Goal: Task Accomplishment & Management: Complete application form

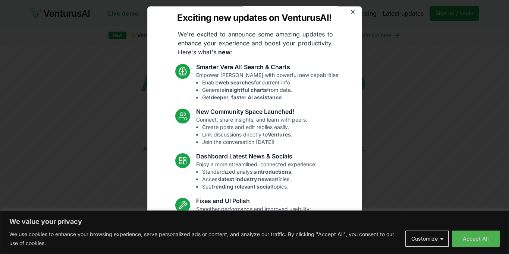
scroll to position [3, 0]
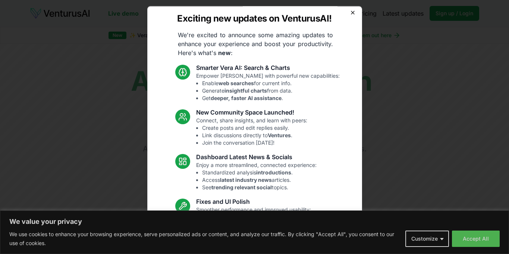
click at [354, 15] on icon "button" at bounding box center [352, 12] width 6 height 6
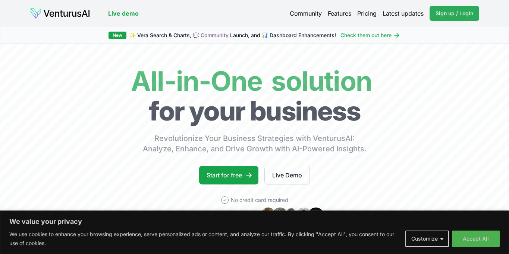
click at [466, 14] on span "Sign up / Login" at bounding box center [454, 13] width 38 height 7
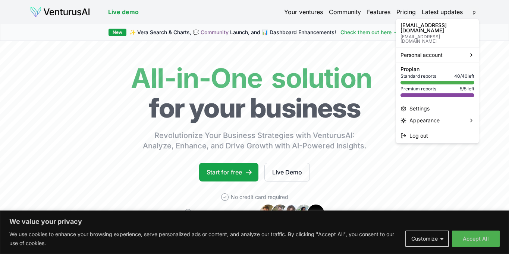
click at [474, 13] on html "We value your privacy We use cookies to enhance your browsing experience, serve…" at bounding box center [254, 127] width 509 height 254
click at [431, 103] on div "Settings" at bounding box center [437, 109] width 80 height 12
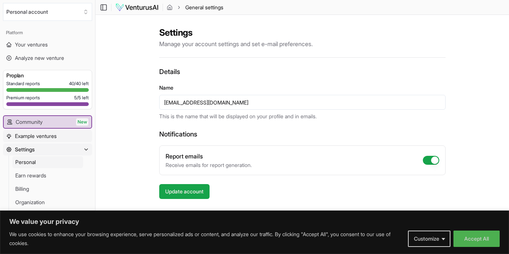
scroll to position [0, 0]
click at [32, 139] on span "Example ventures" at bounding box center [36, 136] width 42 height 7
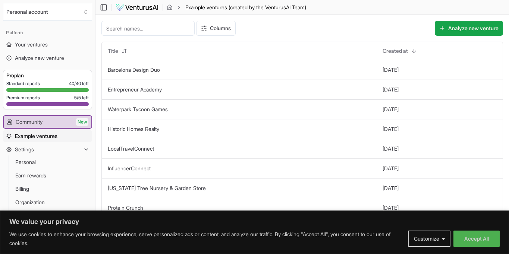
click at [150, 25] on input at bounding box center [147, 28] width 93 height 15
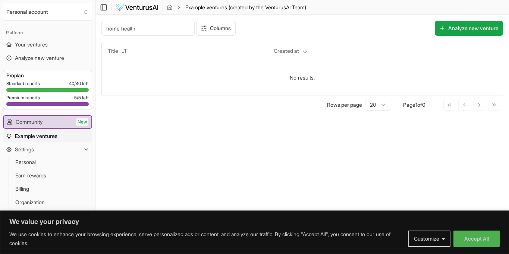
drag, startPoint x: 121, startPoint y: 28, endPoint x: 61, endPoint y: 30, distance: 60.8
click at [61, 30] on div "Personal account Platform Your ventures Analyze new venture Get started for fre…" at bounding box center [254, 127] width 509 height 254
type input "health"
click at [33, 151] on span "Settings" at bounding box center [24, 149] width 19 height 7
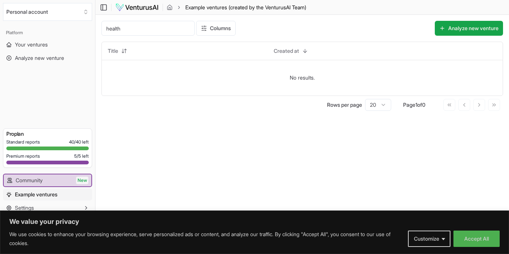
click at [38, 191] on span "Example ventures" at bounding box center [36, 194] width 42 height 7
drag, startPoint x: 132, startPoint y: 30, endPoint x: 102, endPoint y: 32, distance: 29.9
click at [104, 31] on input "health" at bounding box center [147, 28] width 93 height 15
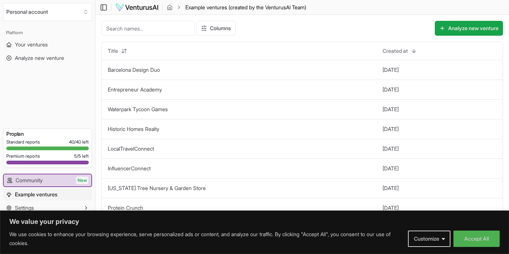
click at [153, 28] on input at bounding box center [147, 28] width 93 height 15
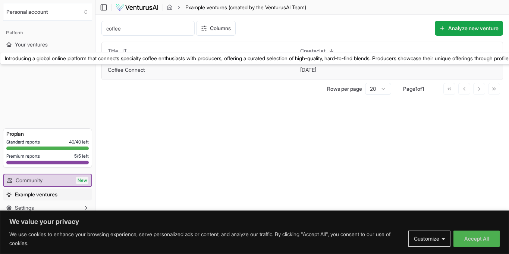
type input "coffee"
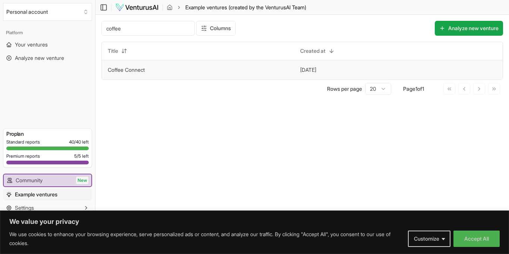
click at [140, 68] on link "Coffee Connect" at bounding box center [126, 70] width 37 height 6
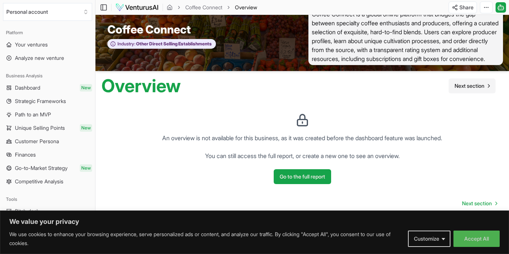
scroll to position [13, 0]
click at [305, 180] on button "Go to the full report" at bounding box center [301, 177] width 57 height 15
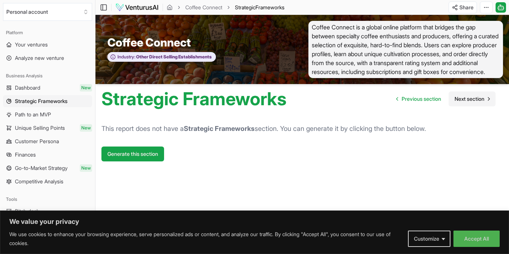
click at [471, 102] on span "Next section" at bounding box center [469, 98] width 30 height 7
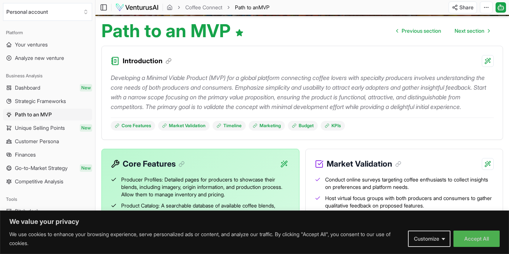
scroll to position [69, 0]
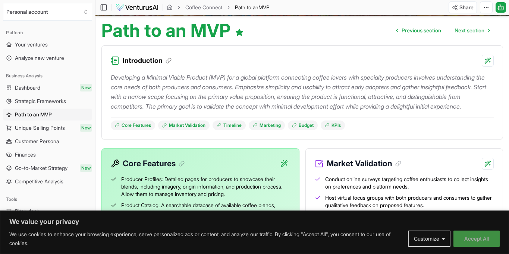
click at [480, 244] on button "Accept All" at bounding box center [476, 239] width 46 height 16
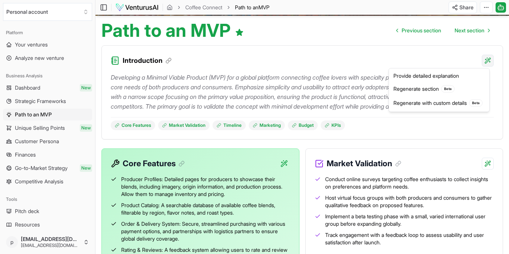
click at [490, 62] on html "We value your privacy We use cookies to enhance your browsing experience, serve…" at bounding box center [254, 58] width 509 height 254
click at [441, 75] on div "Provide detailed explanation" at bounding box center [438, 76] width 97 height 12
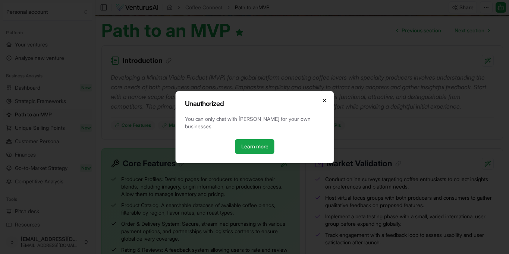
click at [323, 102] on icon "button" at bounding box center [324, 101] width 6 height 6
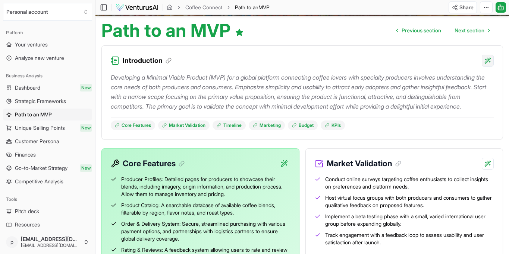
click at [489, 60] on html "We value your privacy We use cookies to enhance your browsing experience, serve…" at bounding box center [254, 58] width 509 height 254
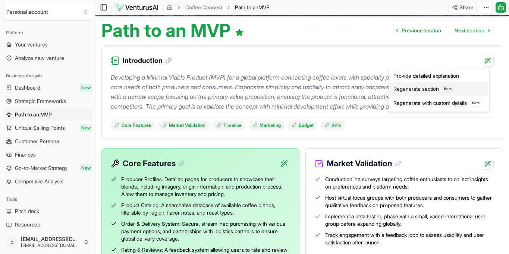
click at [431, 89] on div "Regenerate section Beta" at bounding box center [438, 89] width 97 height 14
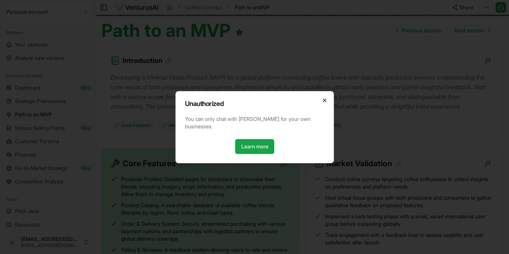
click at [324, 104] on icon "button" at bounding box center [324, 101] width 6 height 6
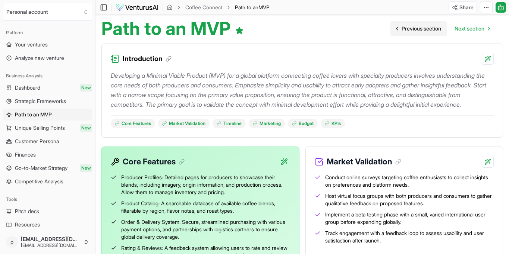
scroll to position [70, 0]
click at [334, 129] on link "KPIs" at bounding box center [332, 124] width 24 height 10
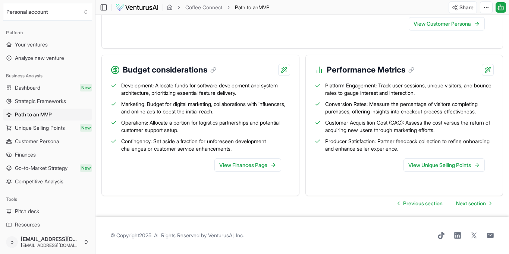
scroll to position [623, 0]
click at [445, 31] on link "View Customer Persona" at bounding box center [446, 23] width 76 height 13
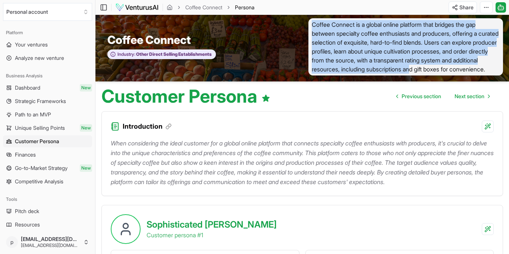
scroll to position [4, 0]
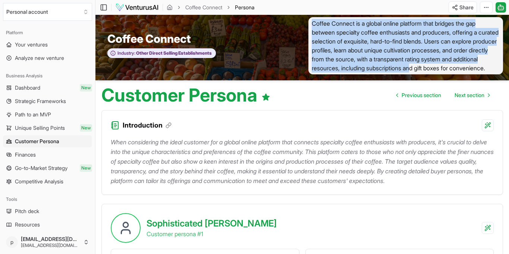
drag, startPoint x: 313, startPoint y: 28, endPoint x: 497, endPoint y: 65, distance: 187.3
click at [497, 65] on span "Coffee Connect is a global online platform that bridges the gap between special…" at bounding box center [405, 45] width 195 height 57
copy span "Coffee Connect is a global online platform that bridges the gap between special…"
click at [37, 42] on span "Your ventures" at bounding box center [31, 44] width 33 height 7
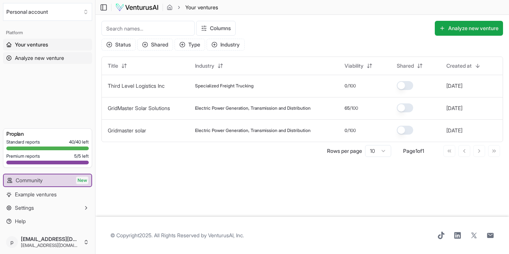
click at [35, 58] on span "Analyze new venture" at bounding box center [39, 57] width 49 height 7
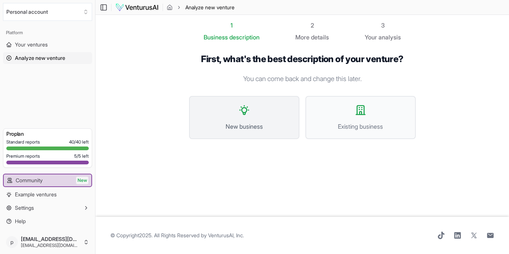
click at [260, 124] on span "New business" at bounding box center [244, 126] width 94 height 9
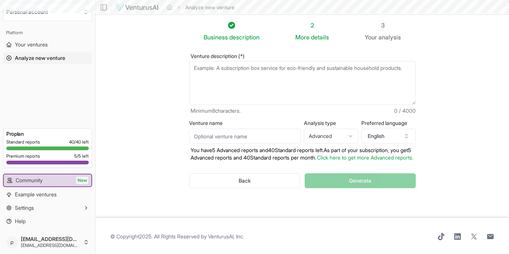
scroll to position [1, 0]
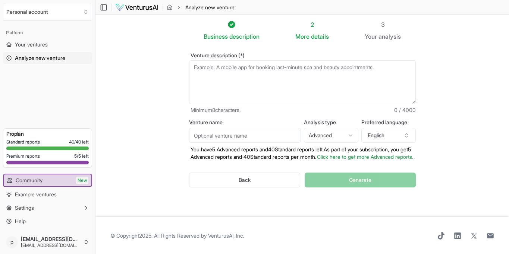
click at [203, 68] on textarea "Venture description (*)" at bounding box center [302, 82] width 227 height 44
paste textarea "Coffee Connect is a global online platform that bridges the gap between special…"
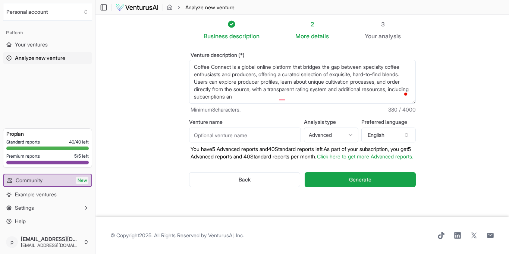
scroll to position [9, 0]
drag, startPoint x: 294, startPoint y: 92, endPoint x: 276, endPoint y: 91, distance: 18.7
click at [276, 91] on textarea "Coffee Connect is a global online platform that bridges the gap between special…" at bounding box center [302, 82] width 227 height 44
paste textarea "Proposed coffee roastery and café at [STREET_ADDRESS][PERSON_NAME], with integr…"
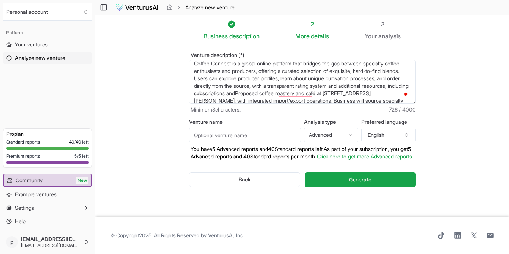
scroll to position [2, 0]
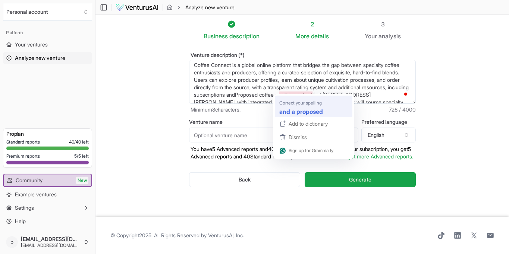
click at [293, 113] on strong "and a proposed" at bounding box center [301, 111] width 44 height 9
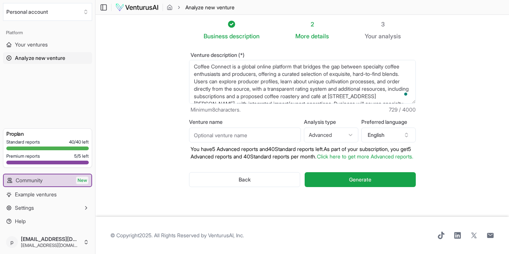
scroll to position [9, 0]
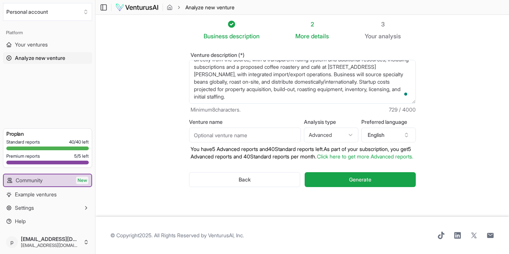
drag, startPoint x: 290, startPoint y: 59, endPoint x: 279, endPoint y: 60, distance: 10.5
click at [279, 60] on textarea "Coffee Connect is a global online platform that bridges the gap between special…" at bounding box center [302, 82] width 227 height 44
click at [192, 83] on textarea "Coffee Connect is a global online platform that bridges the gap between special…" at bounding box center [302, 82] width 227 height 44
click at [344, 91] on textarea "Coffee Connect is a global online platform that bridges the gap between special…" at bounding box center [302, 82] width 227 height 44
paste textarea "To deliver artisan-crafted, ethically sourced coffee that ignites community, ce…"
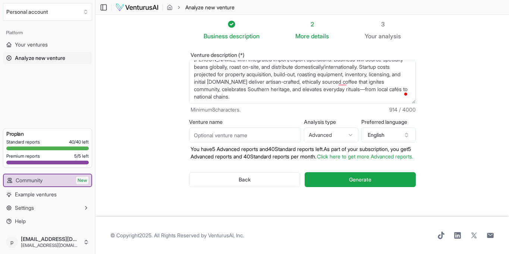
click at [341, 74] on textarea "Coffee Connect is a global online platform that bridges the gap between special…" at bounding box center [302, 82] width 227 height 44
paste textarea "$10M in revenue [DATE] Distribution in 1,000+ retail locations 30% YoY growth i…"
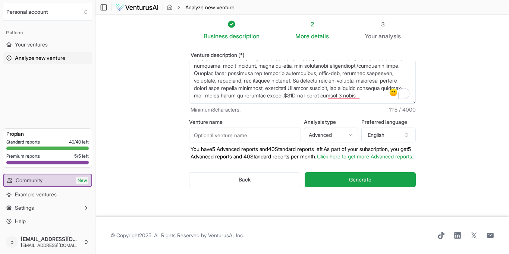
scroll to position [45, 0]
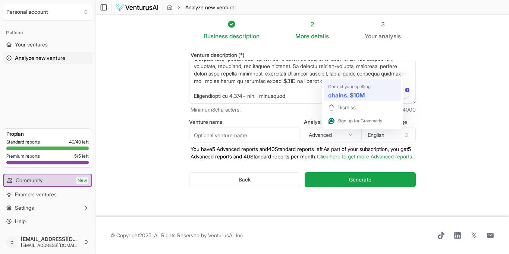
click at [347, 91] on strong "chains. $10M" at bounding box center [346, 95] width 37 height 9
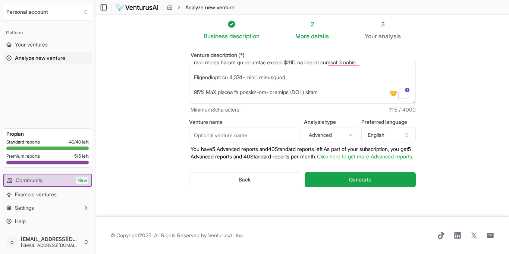
drag, startPoint x: 195, startPoint y: 78, endPoint x: 212, endPoint y: 75, distance: 17.0
click at [197, 78] on textarea "Coffee Connect is a global online platform that bridges the gap between special…" at bounding box center [302, 82] width 227 height 44
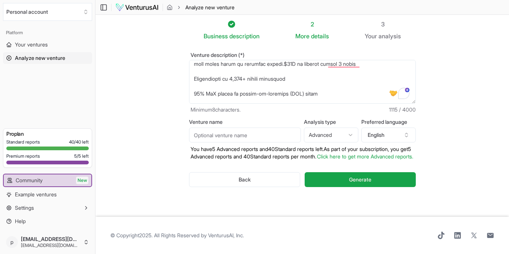
click at [194, 75] on textarea "Coffee Connect is a global online platform that bridges the gap between special…" at bounding box center [302, 82] width 227 height 44
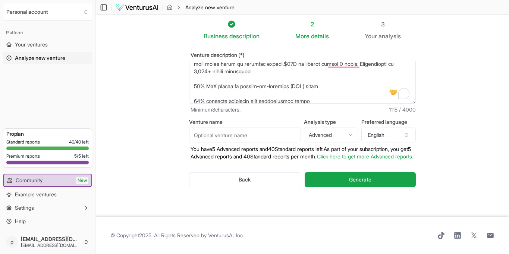
click at [193, 77] on textarea "Coffee Connect is a global online platform that bridges the gap between special…" at bounding box center [302, 82] width 227 height 44
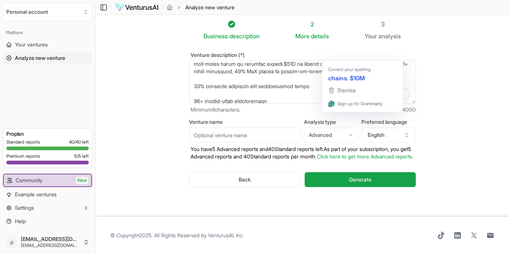
click at [347, 60] on textarea "Coffee Connect is a global online platform that bridges the gap between special…" at bounding box center [302, 82] width 227 height 44
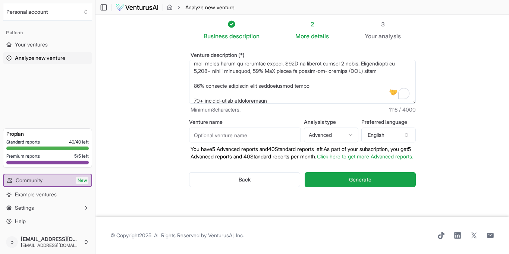
drag, startPoint x: 194, startPoint y: 72, endPoint x: 212, endPoint y: 72, distance: 17.5
click at [195, 72] on textarea "Venture description (*)" at bounding box center [302, 82] width 227 height 44
drag, startPoint x: 192, startPoint y: 87, endPoint x: 199, endPoint y: 85, distance: 6.9
click at [193, 86] on textarea "Venture description (*)" at bounding box center [302, 82] width 227 height 44
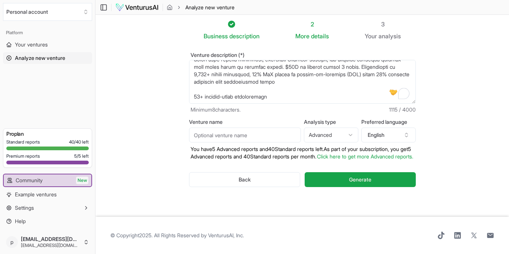
click at [194, 91] on textarea "Venture description (*)" at bounding box center [302, 82] width 227 height 44
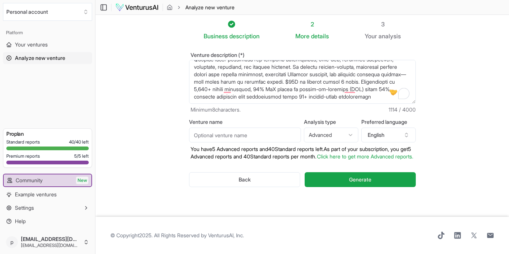
click at [224, 89] on textarea "Venture description (*)" at bounding box center [302, 82] width 227 height 44
paste textarea "nvestment Thesis: With premiumization reshaping the U.S. coffee market, a [US_S…"
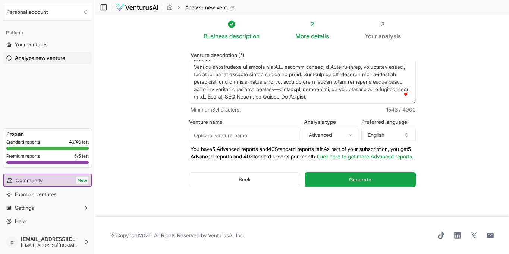
click at [359, 92] on textarea "Venture description (*)" at bounding box center [302, 82] width 227 height 44
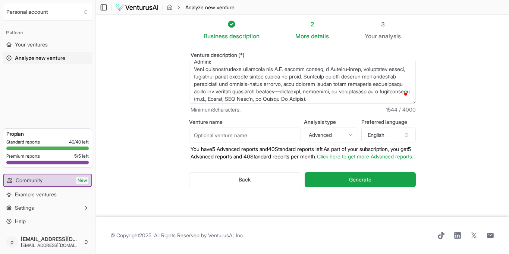
paste textarea "Small-batch, artisan roasting Superior flavor & consistency Premium product dif…"
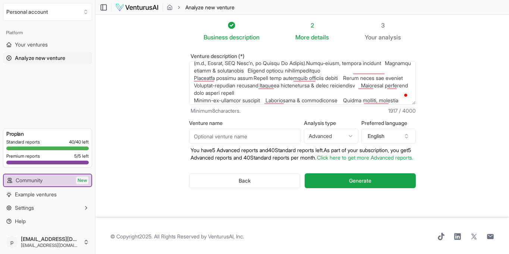
scroll to position [118, 0]
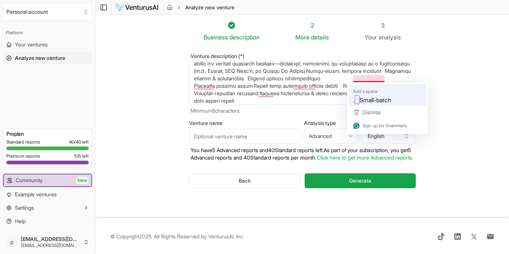
drag, startPoint x: 370, startPoint y: 99, endPoint x: 374, endPoint y: 97, distance: 4.5
click at [370, 99] on span "Small-batch" at bounding box center [375, 99] width 32 height 9
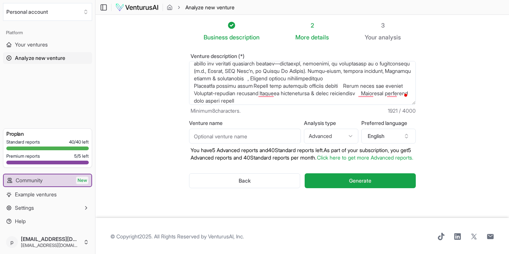
drag, startPoint x: 293, startPoint y: 88, endPoint x: 297, endPoint y: 91, distance: 4.5
click at [293, 89] on textarea "Venture description (*)" at bounding box center [302, 83] width 227 height 44
click at [257, 96] on textarea "Venture description (*)" at bounding box center [302, 83] width 227 height 44
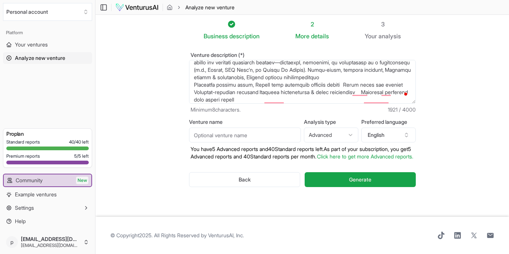
scroll to position [6, 0]
drag, startPoint x: 193, startPoint y: 86, endPoint x: 208, endPoint y: 88, distance: 15.0
click at [194, 86] on textarea "Venture description (*)" at bounding box center [302, 82] width 227 height 44
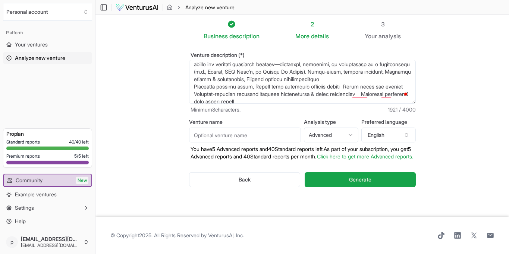
scroll to position [6, 0]
drag, startPoint x: 330, startPoint y: 86, endPoint x: 352, endPoint y: 87, distance: 21.2
click at [332, 86] on textarea "Venture description (*)" at bounding box center [302, 82] width 227 height 44
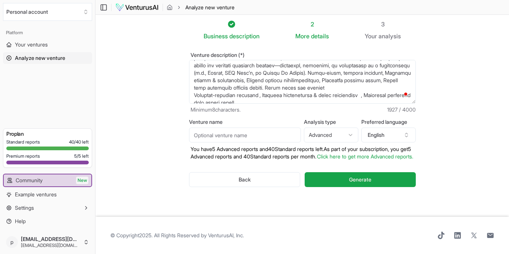
drag, startPoint x: 368, startPoint y: 88, endPoint x: 376, endPoint y: 91, distance: 9.1
click at [368, 88] on textarea "Venture description (*)" at bounding box center [302, 82] width 227 height 44
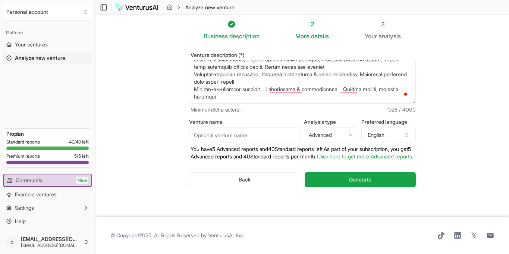
click at [195, 83] on textarea "Venture description (*)" at bounding box center [302, 82] width 227 height 44
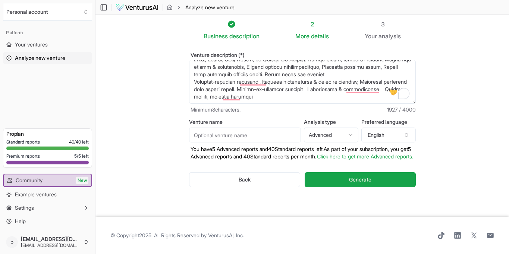
drag, startPoint x: 345, startPoint y: 80, endPoint x: 346, endPoint y: 87, distance: 6.9
click at [345, 80] on textarea "Venture description (*)" at bounding box center [302, 82] width 227 height 44
click at [279, 90] on textarea "Venture description (*)" at bounding box center [302, 82] width 227 height 44
paste textarea "Competitive Advantage Genome: Cultural Positioning: [US_STATE]/Southern identit…"
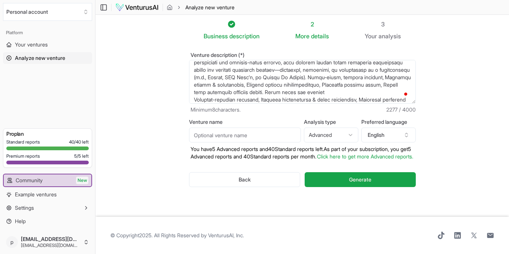
scroll to position [107, 0]
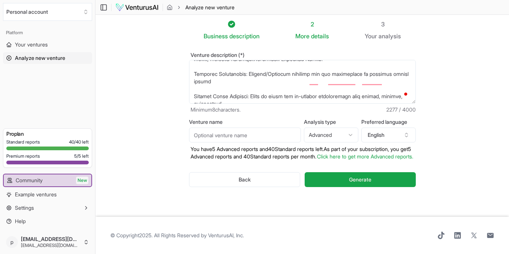
click at [193, 76] on textarea "Venture description (*)" at bounding box center [302, 82] width 227 height 44
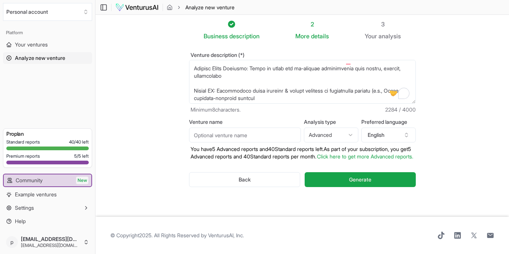
drag, startPoint x: 194, startPoint y: 76, endPoint x: 206, endPoint y: 75, distance: 12.0
click at [195, 75] on textarea "Venture description (*)" at bounding box center [302, 82] width 227 height 44
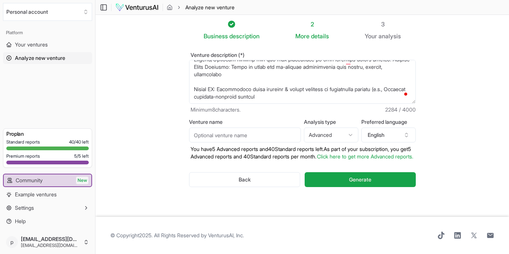
drag, startPoint x: 244, startPoint y: 71, endPoint x: 257, endPoint y: 77, distance: 15.0
click at [244, 71] on textarea "Venture description (*)" at bounding box center [302, 82] width 227 height 44
click at [194, 82] on textarea "Venture description (*)" at bounding box center [302, 82] width 227 height 44
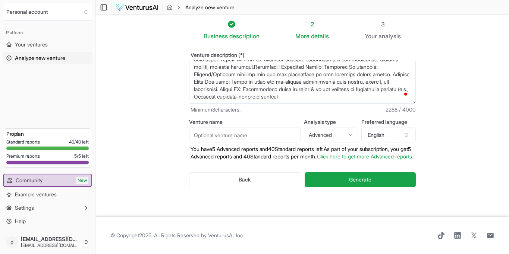
click at [351, 88] on textarea "Venture description (*)" at bounding box center [302, 82] width 227 height 44
paste textarea "Market Position Coordinates: Positioning: Premium Ethical Roast with Southern S…"
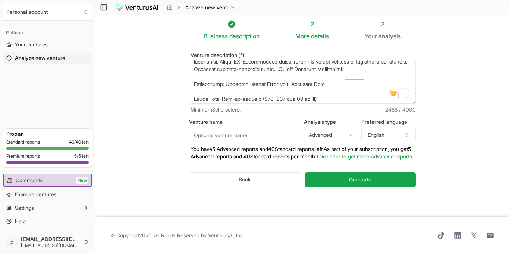
drag, startPoint x: 193, startPoint y: 91, endPoint x: 208, endPoint y: 89, distance: 15.5
click at [193, 91] on textarea "Venture description (*)" at bounding box center [302, 82] width 227 height 44
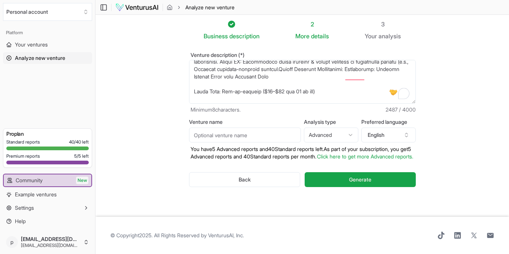
click at [193, 90] on textarea "Venture description (*)" at bounding box center [302, 82] width 227 height 44
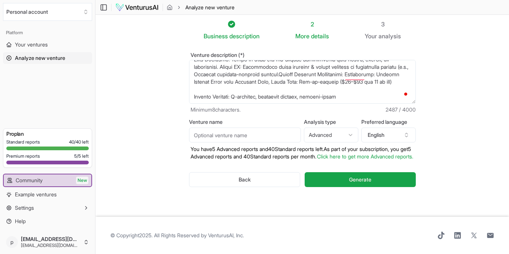
scroll to position [9, 0]
drag, startPoint x: 194, startPoint y: 95, endPoint x: 198, endPoint y: 94, distance: 3.9
click at [195, 95] on textarea "Venture description (*)" at bounding box center [302, 82] width 227 height 44
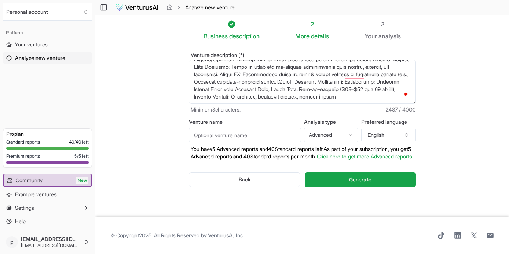
click at [226, 89] on textarea "Venture description (*)" at bounding box center [302, 82] width 227 height 44
paste textarea "Growth Vector Analysis: Local → Regional → National B2C → B2B → Licensing Physi…"
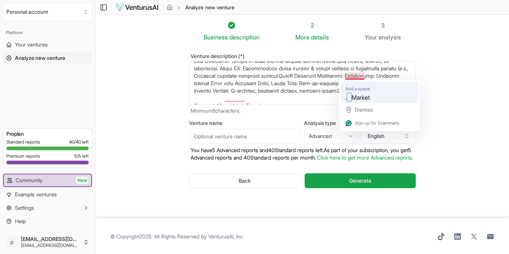
click at [355, 95] on span "Market" at bounding box center [360, 97] width 18 height 9
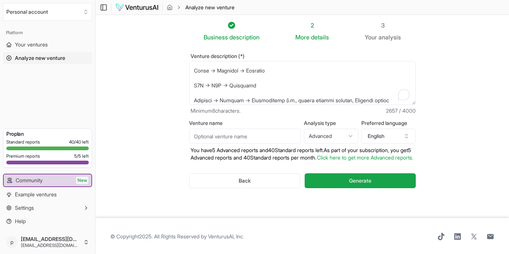
click at [193, 84] on textarea "Venture description (*)" at bounding box center [302, 83] width 227 height 44
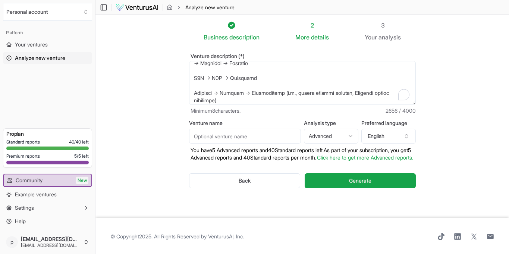
drag, startPoint x: 193, startPoint y: 87, endPoint x: 205, endPoint y: 92, distance: 12.7
click at [193, 87] on textarea "Venture description (*)" at bounding box center [302, 83] width 227 height 44
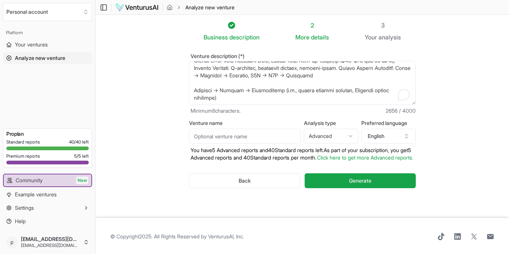
click at [194, 94] on textarea "Venture description (*)" at bounding box center [302, 83] width 227 height 44
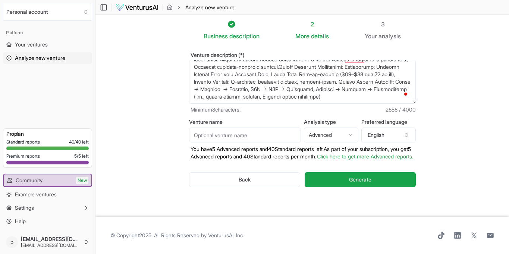
click at [234, 90] on textarea "Venture description (*)" at bounding box center [302, 82] width 227 height 44
paste textarea "AM / [PERSON_NAME] / SOM: TAM (Total Addressable Market): $48B U.S. coffee indu…"
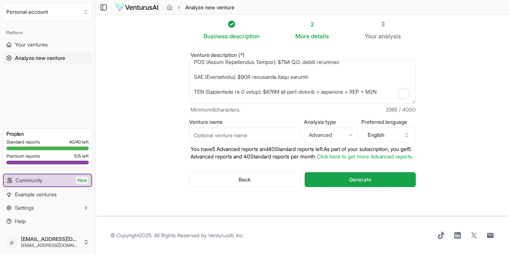
scroll to position [0, 0]
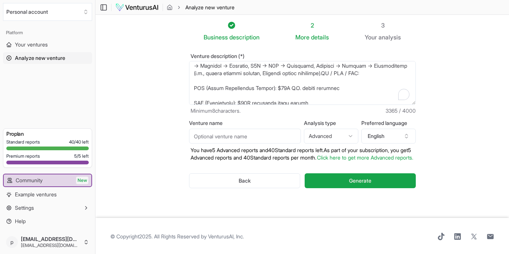
click at [194, 95] on textarea "Venture description (*)" at bounding box center [302, 83] width 227 height 44
drag, startPoint x: 213, startPoint y: 88, endPoint x: 223, endPoint y: 90, distance: 10.2
click at [213, 88] on textarea "Venture description (*)" at bounding box center [302, 83] width 227 height 44
drag, startPoint x: 194, startPoint y: 103, endPoint x: 220, endPoint y: 99, distance: 26.3
click at [196, 102] on textarea "Venture description (*)" at bounding box center [302, 83] width 227 height 44
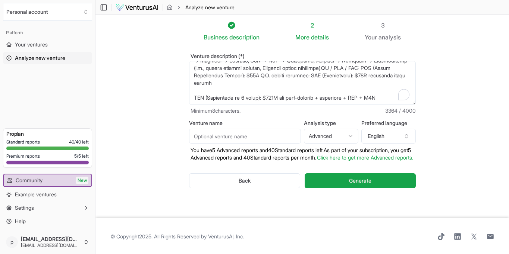
click at [336, 91] on textarea "Venture description (*)" at bounding box center [302, 83] width 227 height 44
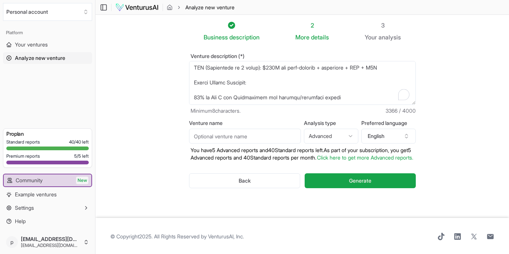
drag, startPoint x: 194, startPoint y: 76, endPoint x: 201, endPoint y: 75, distance: 7.5
click at [194, 76] on textarea "Venture description (*)" at bounding box center [302, 83] width 227 height 44
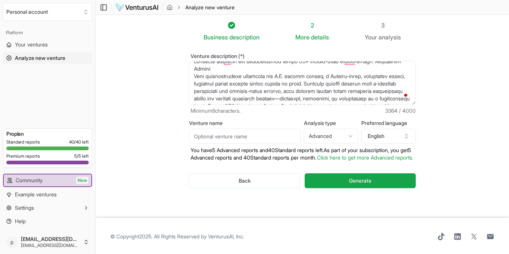
drag, startPoint x: 192, startPoint y: 76, endPoint x: 209, endPoint y: 80, distance: 17.5
click at [192, 76] on textarea "Venture description (*)" at bounding box center [302, 83] width 227 height 44
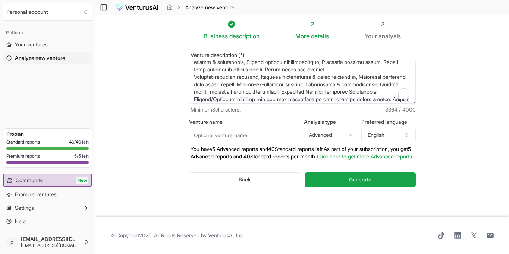
click at [193, 78] on textarea "Venture description (*)" at bounding box center [302, 82] width 227 height 44
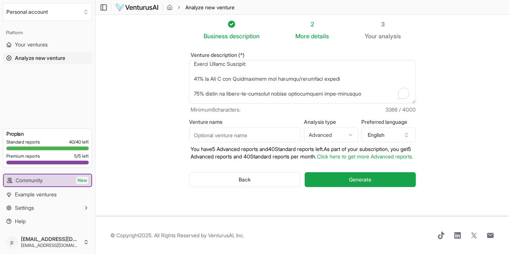
click at [250, 60] on textarea "Venture description (*)" at bounding box center [302, 82] width 227 height 44
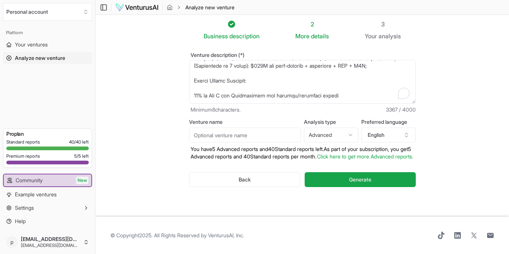
click at [192, 89] on textarea "Venture description (*)" at bounding box center [302, 82] width 227 height 44
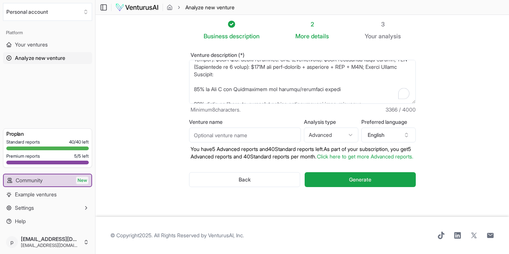
click at [193, 88] on textarea "Venture description (*)" at bounding box center [302, 82] width 227 height 44
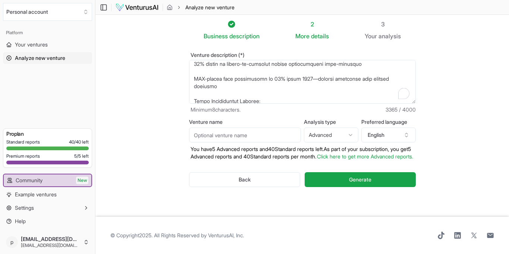
click at [256, 60] on textarea "Venture description (*)" at bounding box center [302, 82] width 227 height 44
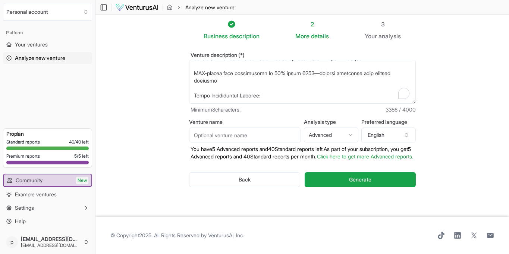
drag, startPoint x: 194, startPoint y: 63, endPoint x: 190, endPoint y: 65, distance: 4.5
click at [194, 63] on textarea "Venture description (*)" at bounding box center [302, 82] width 227 height 44
click at [231, 64] on textarea "Venture description (*)" at bounding box center [302, 82] width 227 height 44
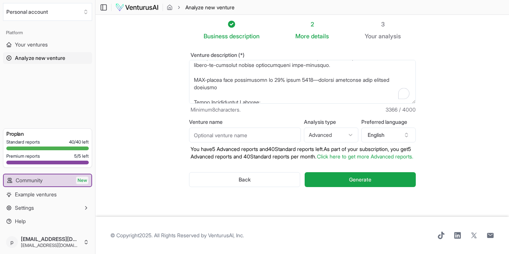
drag, startPoint x: 194, startPoint y: 89, endPoint x: 218, endPoint y: 82, distance: 24.5
click at [195, 88] on textarea "Venture description (*)" at bounding box center [302, 82] width 227 height 44
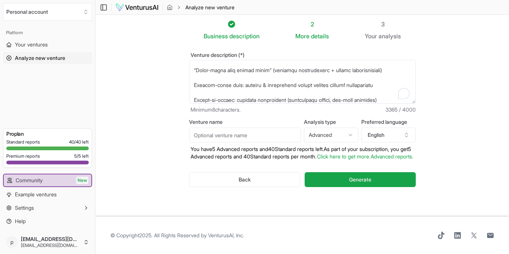
click at [194, 64] on textarea "Venture description (*)" at bounding box center [302, 82] width 227 height 44
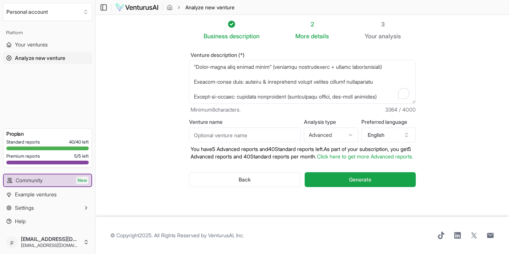
click at [194, 66] on textarea "Venture description (*)" at bounding box center [302, 82] width 227 height 44
click at [194, 63] on textarea "Venture description (*)" at bounding box center [302, 82] width 227 height 44
click at [194, 81] on textarea "Venture description (*)" at bounding box center [302, 82] width 227 height 44
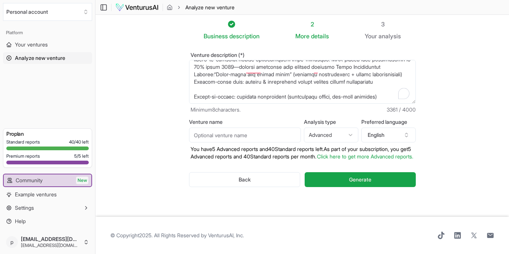
drag, startPoint x: 193, startPoint y: 93, endPoint x: 208, endPoint y: 92, distance: 14.6
click at [193, 92] on textarea "Venture description (*)" at bounding box center [302, 82] width 227 height 44
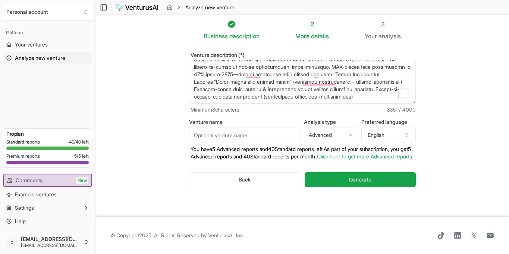
click at [292, 90] on textarea "Venture description (*)" at bounding box center [302, 82] width 227 height 44
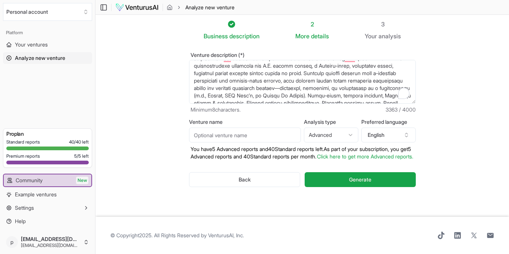
click at [227, 61] on textarea "Venture description (*)" at bounding box center [302, 82] width 227 height 44
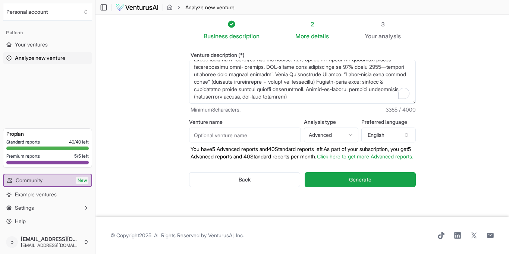
click at [301, 88] on textarea "Venture description (*)" at bounding box center [302, 82] width 227 height 44
paste textarea "Competitor Weakness Exploitation: Big brands: impersonal, [PERSON_NAME], mass-m…"
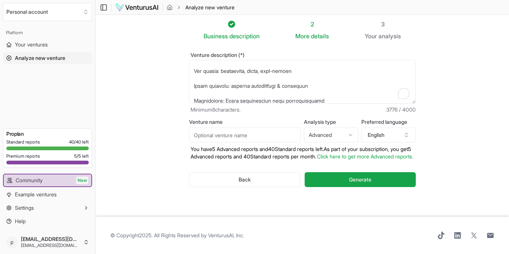
drag, startPoint x: 193, startPoint y: 79, endPoint x: 198, endPoint y: 78, distance: 5.3
click at [194, 79] on textarea "Venture description (*)" at bounding box center [302, 82] width 227 height 44
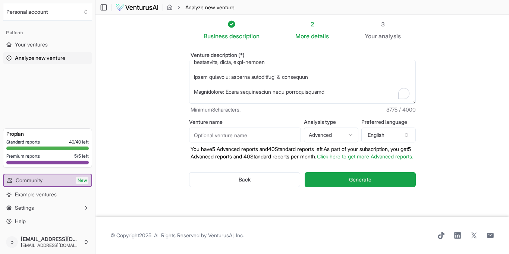
click at [194, 85] on textarea "Venture description (*)" at bounding box center [302, 82] width 227 height 44
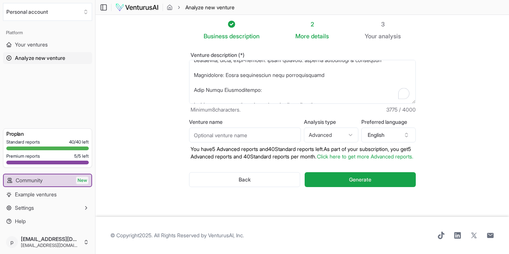
click at [193, 82] on textarea "Venture description (*)" at bounding box center [302, 82] width 227 height 44
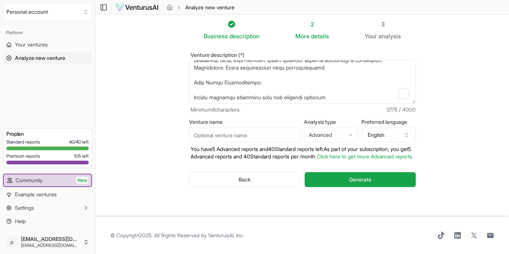
click at [193, 89] on textarea "Venture description (*)" at bounding box center [302, 82] width 227 height 44
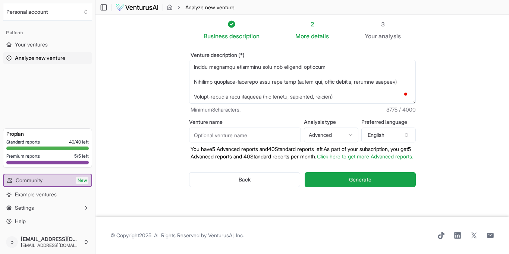
click at [193, 68] on textarea "Venture description (*)" at bounding box center [302, 82] width 227 height 44
drag, startPoint x: 194, startPoint y: 74, endPoint x: 205, endPoint y: 93, distance: 21.5
click at [193, 74] on textarea "Venture description (*)" at bounding box center [302, 82] width 227 height 44
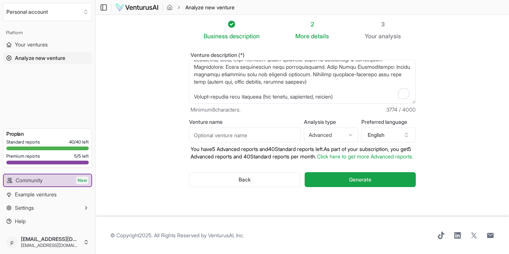
click at [193, 90] on textarea "Venture description (*)" at bounding box center [302, 82] width 227 height 44
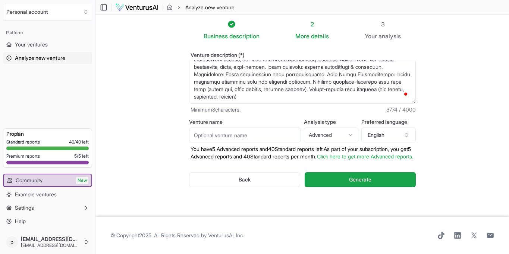
click at [242, 88] on textarea "Venture description (*)" at bounding box center [302, 82] width 227 height 44
type textarea "Loremi Dolorsi am c adipis elitse doeiusmo temp incidid utl etd magnaal enimadm…"
click at [232, 128] on input "Venture name" at bounding box center [245, 135] width 112 height 15
drag, startPoint x: 246, startPoint y: 127, endPoint x: 201, endPoint y: 126, distance: 45.1
click at [194, 128] on input "Gwinnett Coffee Ro" at bounding box center [245, 135] width 112 height 15
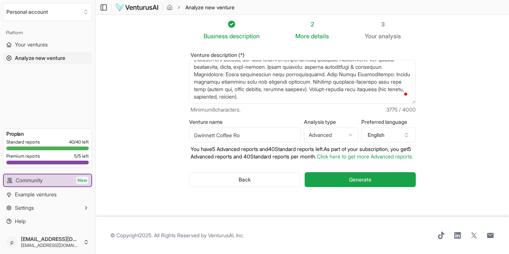
paste input "Heritage Drip™"
type input "Heritage Drip™"
click at [350, 134] on icon "button" at bounding box center [350, 134] width 3 height 1
click at [351, 127] on html "We value your privacy We use cookies to enhance your browsing experience, serve…" at bounding box center [254, 126] width 509 height 254
click at [283, 164] on html "We value your privacy We use cookies to enhance your browsing experience, serve…" at bounding box center [254, 126] width 509 height 254
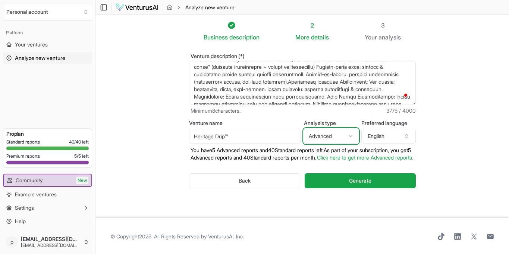
scroll to position [261, 0]
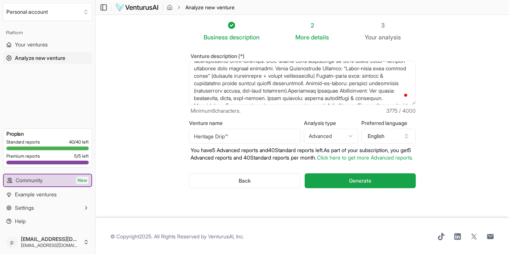
drag, startPoint x: 313, startPoint y: 36, endPoint x: 358, endPoint y: 39, distance: 45.2
click at [313, 36] on span "details" at bounding box center [320, 37] width 18 height 7
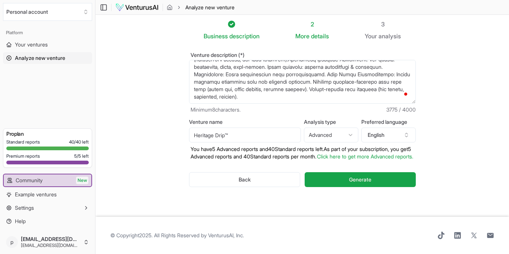
scroll to position [9, 0]
click at [412, 93] on textarea "Venture description (*)" at bounding box center [302, 82] width 227 height 44
click at [402, 87] on textarea "Venture description (*)" at bounding box center [302, 82] width 227 height 44
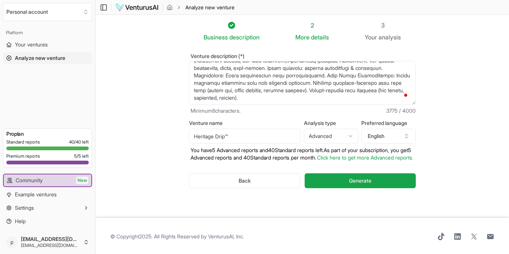
scroll to position [305, 0]
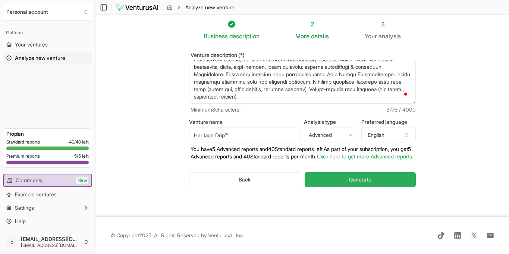
click at [363, 181] on span "Generate" at bounding box center [360, 179] width 22 height 7
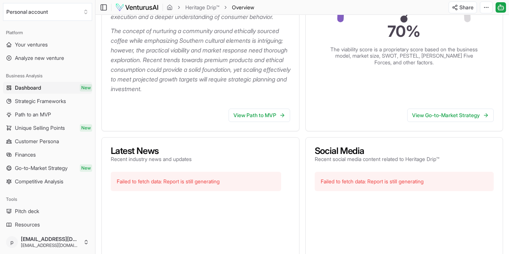
scroll to position [240, 0]
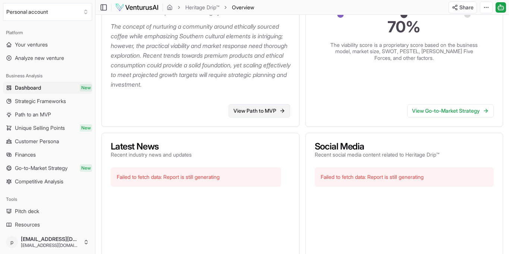
drag, startPoint x: 259, startPoint y: 131, endPoint x: 251, endPoint y: 133, distance: 7.2
click at [259, 118] on link "View Path to MVP" at bounding box center [258, 110] width 61 height 13
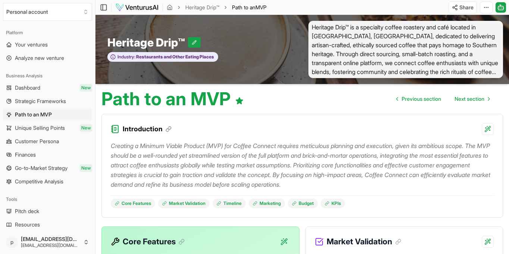
scroll to position [0, 0]
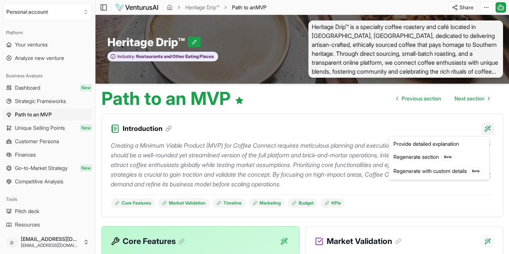
click at [485, 130] on html "We value your privacy We use cookies to enhance your browsing experience, serve…" at bounding box center [254, 127] width 509 height 254
click at [425, 63] on html "We value your privacy We use cookies to enhance your browsing experience, serve…" at bounding box center [254, 127] width 509 height 254
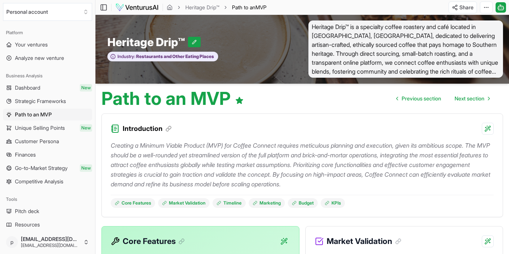
scroll to position [1, 1]
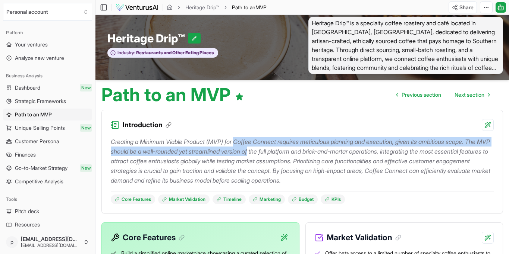
drag, startPoint x: 241, startPoint y: 145, endPoint x: 282, endPoint y: 146, distance: 41.0
click at [282, 146] on p "Creating a Minimum Viable Product (MVP) for Coffee Connect requires meticulous …" at bounding box center [302, 161] width 383 height 48
click at [285, 144] on p "Creating a Minimum Viable Product (MVP) for Coffee Connect requires meticulous …" at bounding box center [302, 161] width 383 height 48
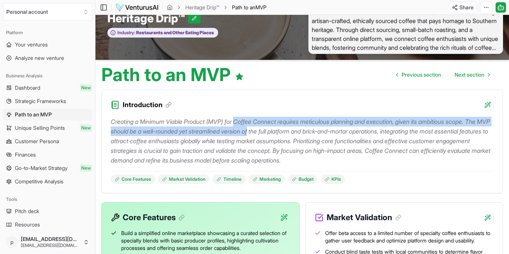
scroll to position [26, 0]
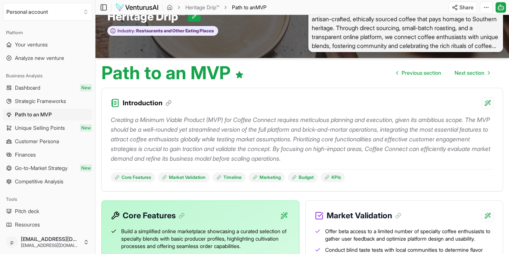
click at [303, 130] on p "Creating a Minimum Viable Product (MVP) for Coffee Connect requires meticulous …" at bounding box center [302, 139] width 383 height 48
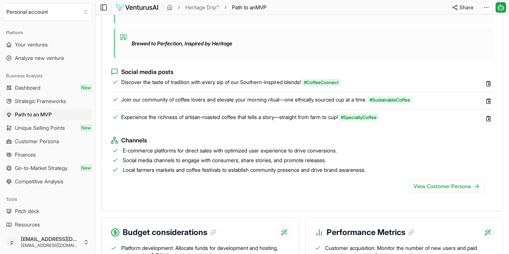
scroll to position [709, 0]
click at [489, 87] on icon at bounding box center [488, 84] width 6 height 6
click at [488, 85] on icon at bounding box center [489, 85] width 3 height 0
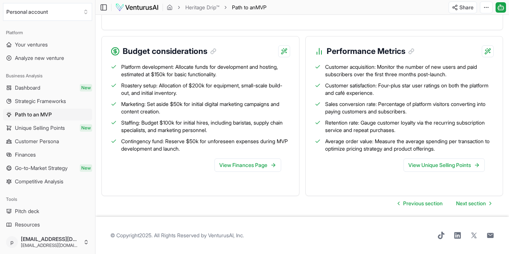
scroll to position [905, 0]
click at [248, 166] on link "View Finances Page" at bounding box center [247, 165] width 67 height 13
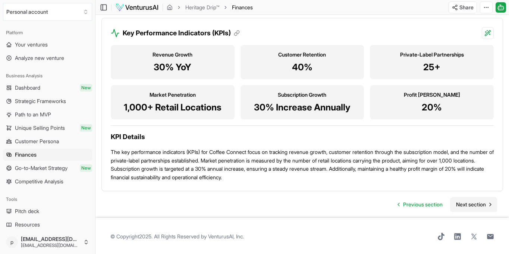
scroll to position [767, 0]
click at [462, 203] on span "Next section" at bounding box center [471, 204] width 30 height 7
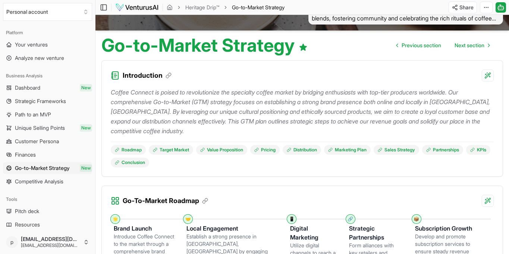
scroll to position [54, 0]
click at [114, 77] on icon at bounding box center [115, 76] width 10 height 10
click at [52, 90] on link "Dashboard New" at bounding box center [47, 88] width 89 height 12
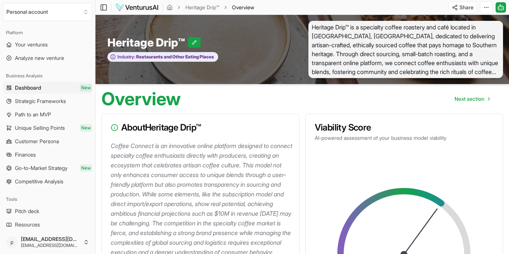
click at [115, 129] on icon at bounding box center [114, 127] width 7 height 7
click at [88, 86] on span "New" at bounding box center [86, 87] width 12 height 7
drag, startPoint x: 383, startPoint y: 69, endPoint x: 493, endPoint y: 70, distance: 109.5
click at [493, 70] on span "Heritage Drip™ is a specialty coffee roastery and café located in [GEOGRAPHIC_D…" at bounding box center [405, 49] width 195 height 57
click at [371, 100] on div "Overview Next section" at bounding box center [301, 96] width 413 height 24
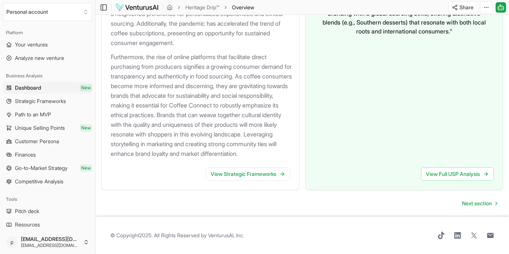
scroll to position [947, 0]
click at [455, 172] on link "View Full USP Analysis" at bounding box center [457, 174] width 73 height 13
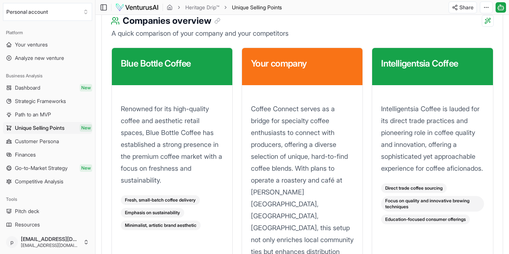
scroll to position [988, 0]
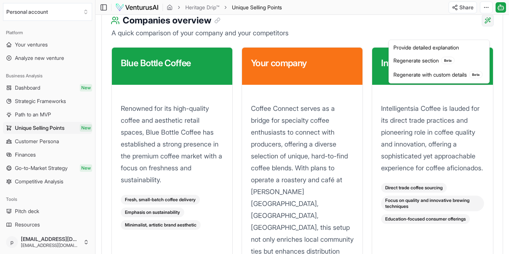
click at [460, 74] on div "Regenerate with custom details Beta" at bounding box center [438, 75] width 97 height 14
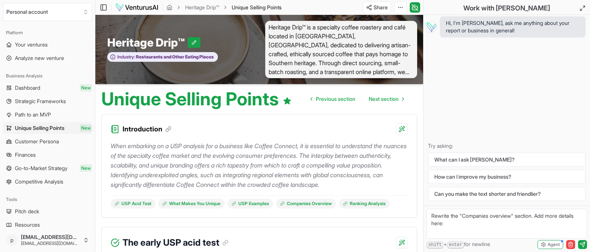
scroll to position [0, 0]
drag, startPoint x: 309, startPoint y: 25, endPoint x: 273, endPoint y: 27, distance: 36.2
click at [269, 28] on span "Heritage Drip™ is a specialty coffee roastery and café located in [GEOGRAPHIC_D…" at bounding box center [341, 49] width 152 height 57
copy span "Heritage Drip™"
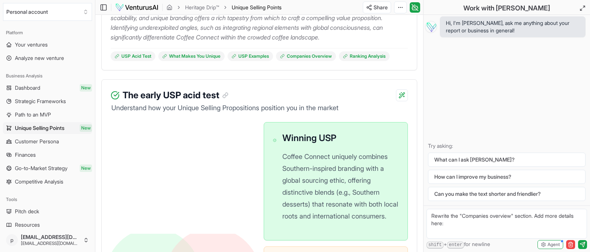
scroll to position [146, 0]
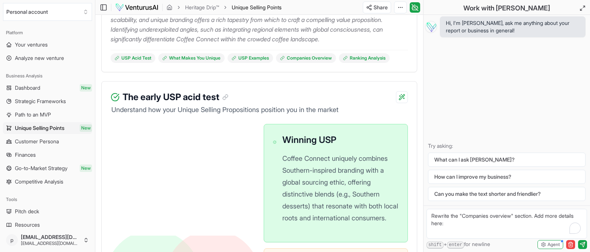
click at [461, 218] on textarea "Rewrite the "Companies overview" section. Add more details here:" at bounding box center [507, 224] width 161 height 30
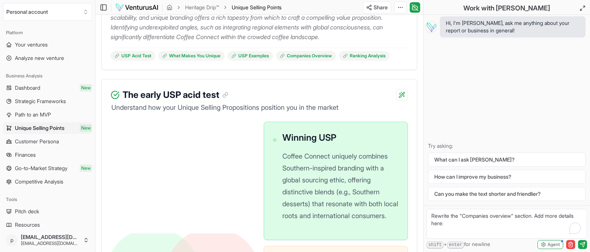
scroll to position [149, 0]
drag, startPoint x: 461, startPoint y: 218, endPoint x: 428, endPoint y: 218, distance: 33.2
click at [428, 218] on textarea "Rewrite the "Companies overview" section. Add more details here:" at bounding box center [507, 224] width 161 height 30
paste textarea "Heritage Drip™"
drag, startPoint x: 445, startPoint y: 225, endPoint x: 572, endPoint y: 225, distance: 127.4
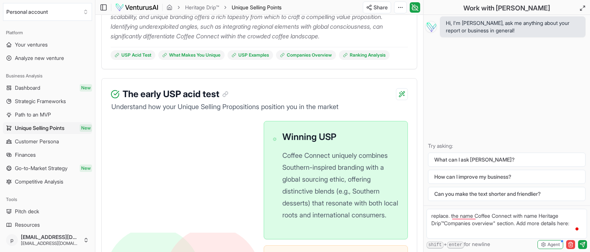
click at [508, 225] on textarea "replace. the name Coffee Connect with name Heritage Drip™Companies overview" se…" at bounding box center [507, 224] width 161 height 30
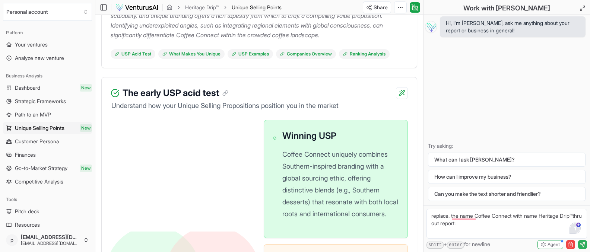
type textarea "replace. the name Coffee Connect with name Heritage Drip™thru out report:"
click at [508, 246] on icon "submit" at bounding box center [583, 245] width 6 height 6
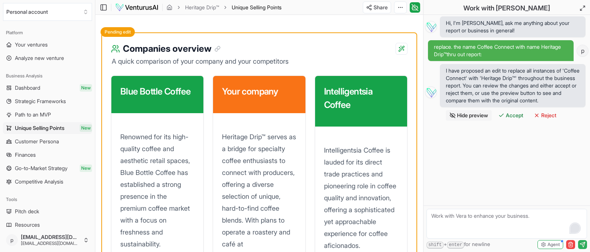
scroll to position [1087, 0]
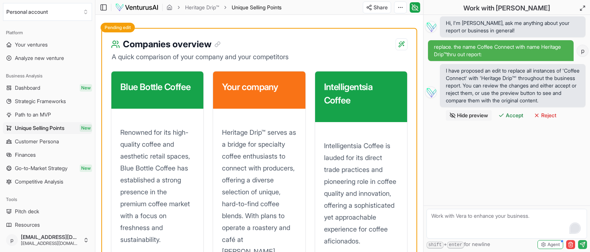
click at [279, 94] on h3 "Your company" at bounding box center [259, 86] width 74 height 13
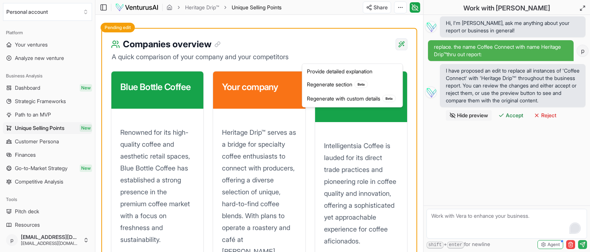
click at [337, 70] on div "Provide detailed explanation" at bounding box center [352, 72] width 97 height 12
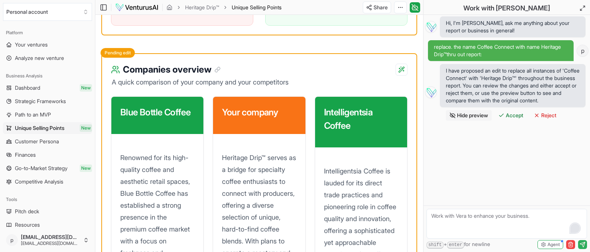
click at [280, 119] on h3 "Your company" at bounding box center [259, 112] width 74 height 13
click at [270, 119] on h3 "Your company" at bounding box center [259, 112] width 74 height 13
click at [279, 119] on h3 "Your company" at bounding box center [259, 112] width 74 height 13
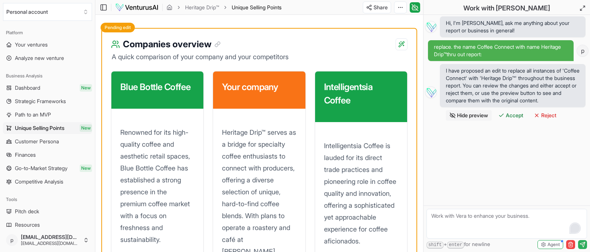
drag, startPoint x: 279, startPoint y: 124, endPoint x: 254, endPoint y: 122, distance: 25.0
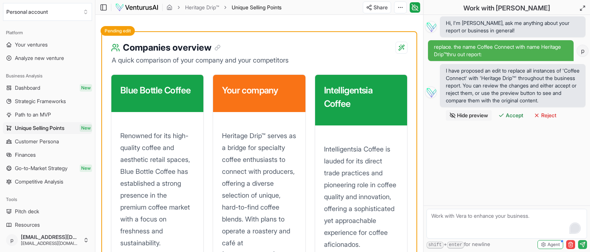
scroll to position [1084, 0]
click at [508, 119] on span "Accept" at bounding box center [515, 115] width 18 height 7
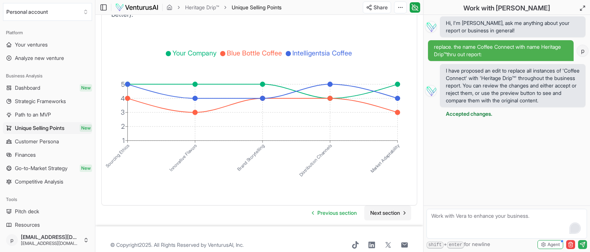
scroll to position [1613, 0]
click at [392, 210] on span "Next section" at bounding box center [385, 213] width 30 height 7
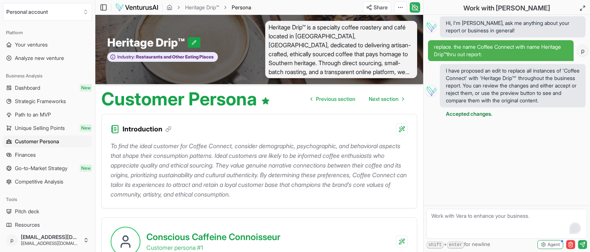
click at [417, 9] on icon at bounding box center [415, 7] width 6 height 6
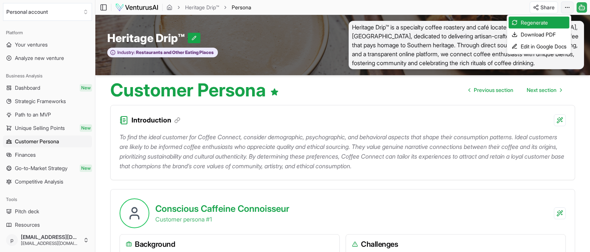
click at [508, 7] on html "We value your privacy We use cookies to enhance your browsing experience, serve…" at bounding box center [295, 126] width 590 height 252
click at [508, 9] on html "We value your privacy We use cookies to enhance your browsing experience, serve…" at bounding box center [295, 126] width 590 height 252
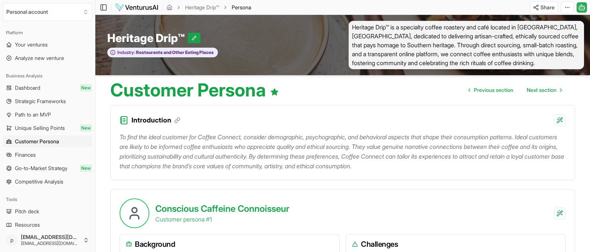
click at [508, 9] on icon at bounding box center [581, 7] width 7 height 9
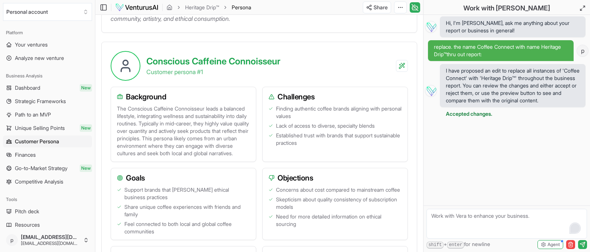
scroll to position [178, 0]
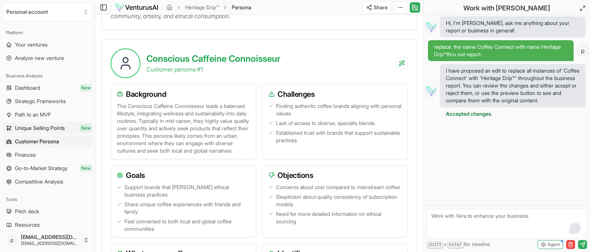
click at [82, 127] on span "New" at bounding box center [86, 127] width 12 height 7
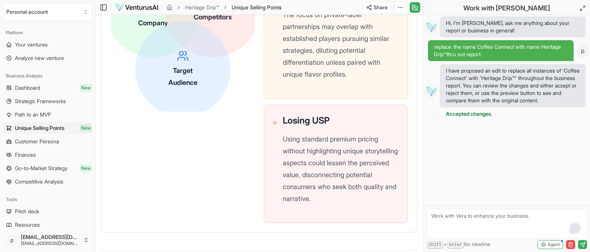
scroll to position [417, 0]
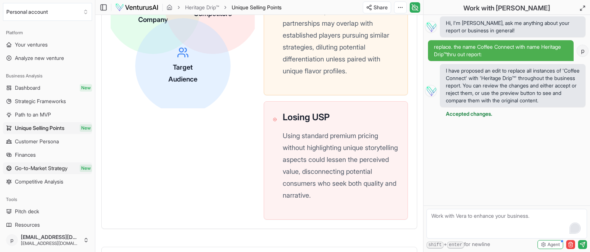
click at [54, 170] on span "Go-to-Market Strategy" at bounding box center [41, 168] width 53 height 7
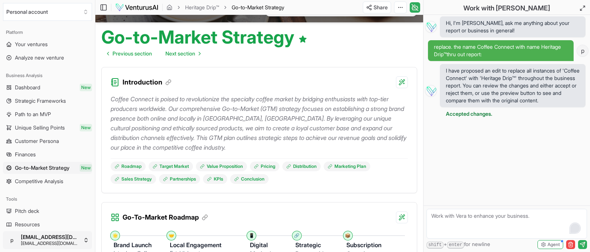
scroll to position [66, 0]
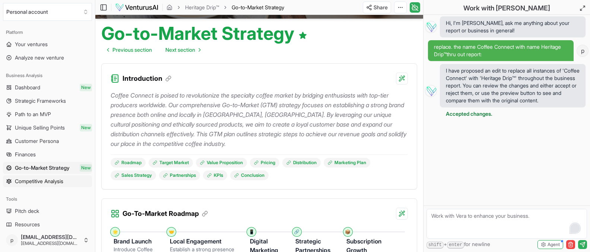
click at [52, 180] on span "Competitive Analysis" at bounding box center [39, 181] width 48 height 7
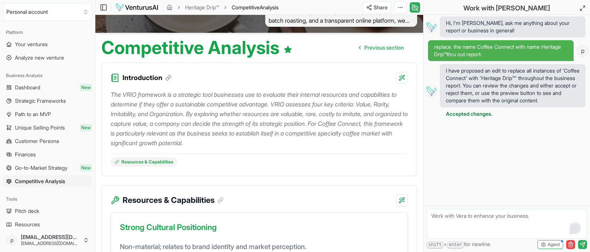
scroll to position [58, 0]
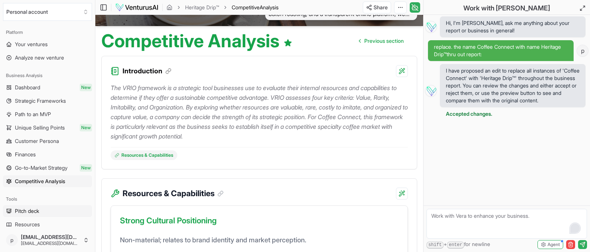
click at [30, 209] on span "Pitch deck" at bounding box center [27, 211] width 24 height 7
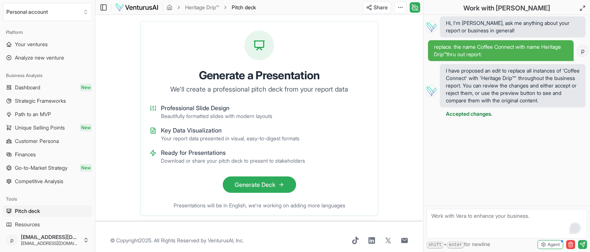
click at [266, 185] on button "Generate Deck" at bounding box center [259, 185] width 73 height 16
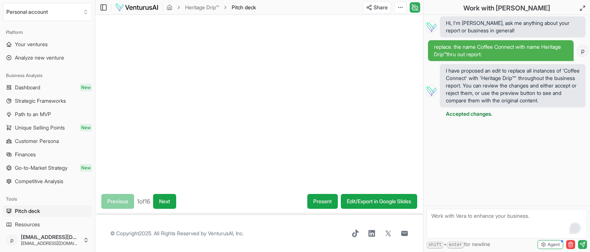
scroll to position [11, 0]
click at [164, 209] on button "Next" at bounding box center [164, 201] width 23 height 15
click at [170, 206] on button "Next" at bounding box center [165, 201] width 23 height 15
click at [177, 202] on button "Next" at bounding box center [166, 201] width 23 height 15
click at [176, 202] on button "Next" at bounding box center [166, 201] width 23 height 15
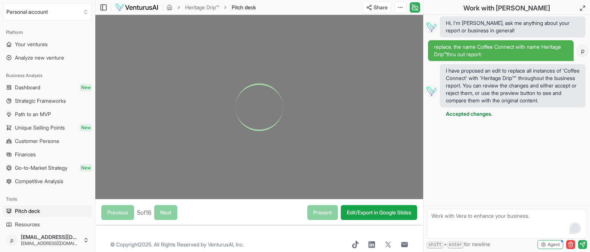
scroll to position [0, 0]
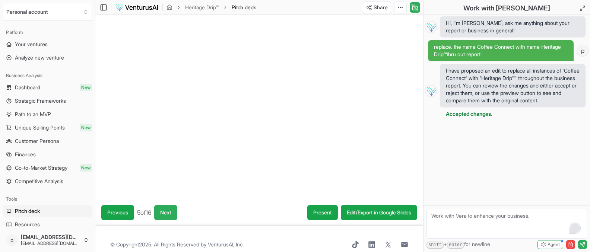
click at [174, 210] on button "Next" at bounding box center [165, 212] width 23 height 15
click at [173, 211] on button "Next" at bounding box center [165, 212] width 23 height 15
click at [173, 212] on button "Next" at bounding box center [164, 212] width 23 height 15
click at [173, 212] on button "Next" at bounding box center [165, 212] width 23 height 15
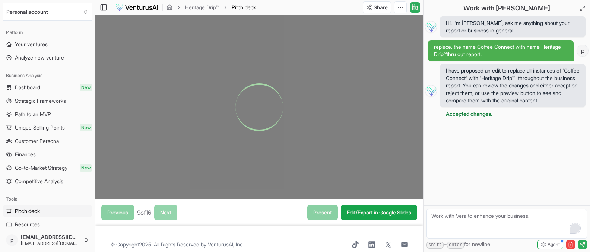
scroll to position [0, 0]
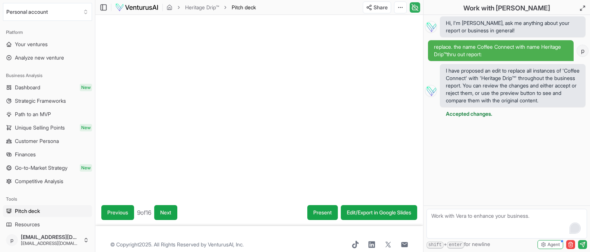
click at [173, 212] on button "Next" at bounding box center [165, 212] width 23 height 15
click at [175, 214] on button "Next" at bounding box center [168, 212] width 23 height 15
click at [176, 214] on button "Next" at bounding box center [166, 212] width 23 height 15
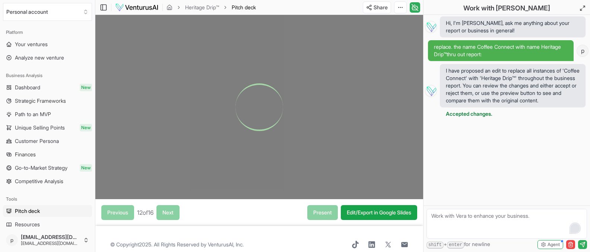
scroll to position [1, 0]
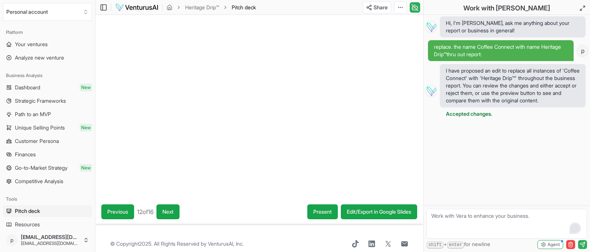
click at [176, 214] on button "Next" at bounding box center [167, 212] width 23 height 15
click at [177, 212] on button "Next" at bounding box center [168, 212] width 23 height 15
click at [178, 211] on button "Next" at bounding box center [168, 212] width 23 height 15
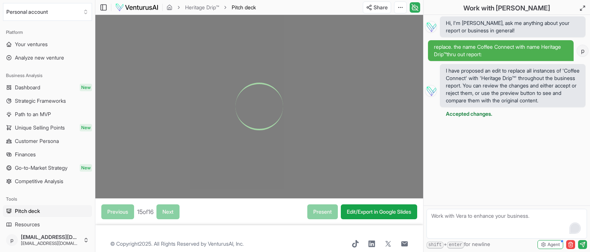
scroll to position [0, 0]
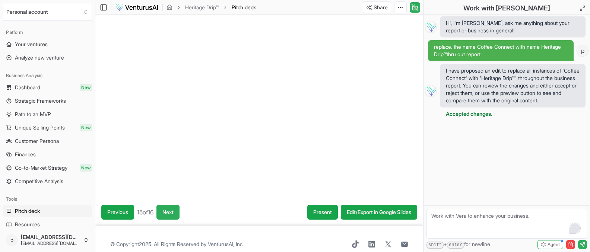
click at [178, 211] on button "Next" at bounding box center [167, 212] width 23 height 15
click at [177, 211] on div "Previous 16 of 16 Next" at bounding box center [140, 212] width 78 height 15
click at [30, 86] on span "Dashboard" at bounding box center [27, 87] width 25 height 7
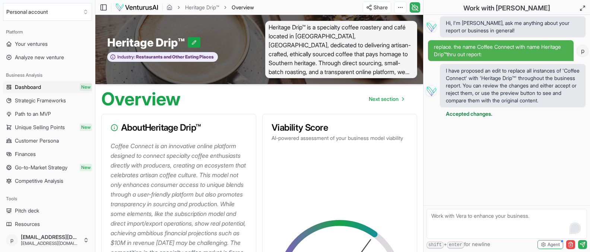
click at [49, 90] on link "Dashboard New" at bounding box center [47, 87] width 89 height 12
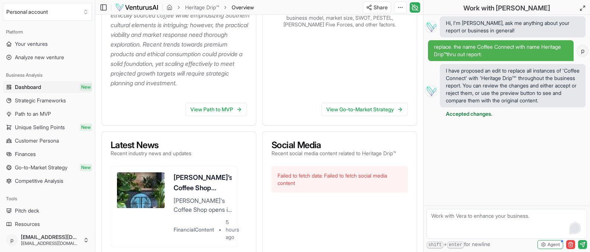
scroll to position [271, 0]
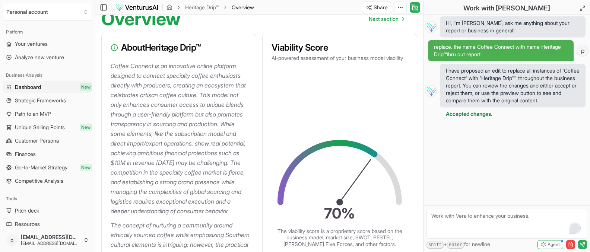
click at [123, 70] on p "Coffee Connect is an innovative online platform designed to connect specialty c…" at bounding box center [180, 138] width 139 height 155
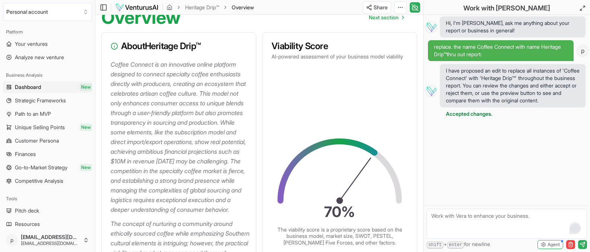
drag, startPoint x: 122, startPoint y: 67, endPoint x: 120, endPoint y: 64, distance: 4.0
click at [122, 67] on p "Coffee Connect is an innovative online platform designed to connect specialty c…" at bounding box center [180, 137] width 139 height 155
click at [115, 46] on icon at bounding box center [114, 45] width 7 height 7
click at [113, 46] on icon at bounding box center [114, 45] width 7 height 7
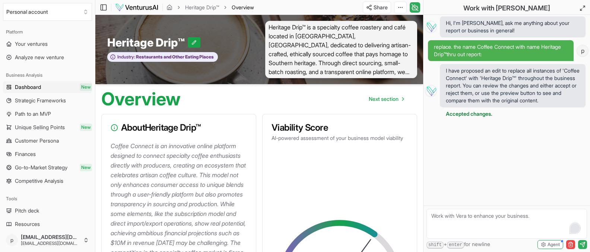
scroll to position [0, 0]
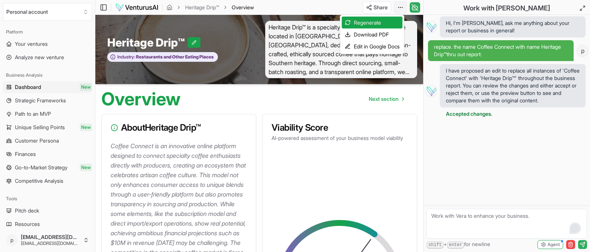
click at [402, 9] on html "We value your privacy We use cookies to enhance your browsing experience, serve…" at bounding box center [295, 126] width 590 height 252
drag, startPoint x: 380, startPoint y: 69, endPoint x: 402, endPoint y: 75, distance: 22.8
click at [380, 69] on html "We value your privacy We use cookies to enhance your browsing experience, serve…" at bounding box center [295, 126] width 590 height 252
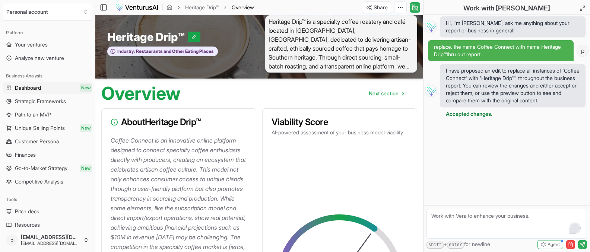
scroll to position [5, 0]
click at [81, 75] on div "Business Analysis" at bounding box center [47, 76] width 89 height 12
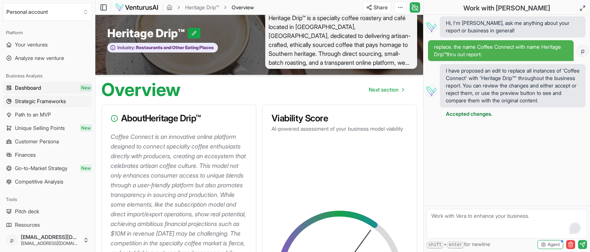
click at [37, 101] on span "Strategic Frameworks" at bounding box center [40, 101] width 51 height 7
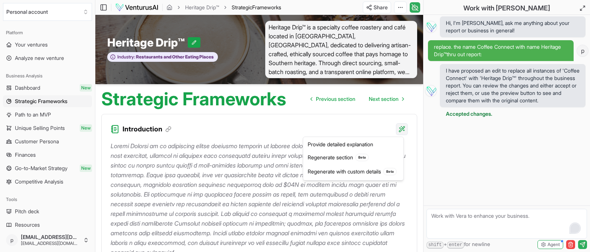
click at [404, 130] on html "We value your privacy We use cookies to enhance your browsing experience, serve…" at bounding box center [295, 126] width 590 height 252
click at [354, 173] on div "Regenerate with custom details Beta" at bounding box center [353, 172] width 97 height 14
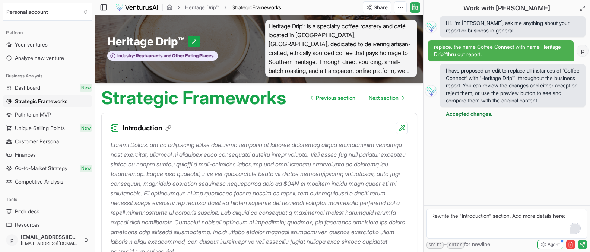
scroll to position [1, 0]
click at [491, 222] on textarea "Rewrite the "Introduction" section. Add more details here:" at bounding box center [507, 224] width 161 height 30
paste textarea "Loremipsu. Dolor si a consect **Adipiscin Elitsed** doe t **Incidid-utlab etdol…"
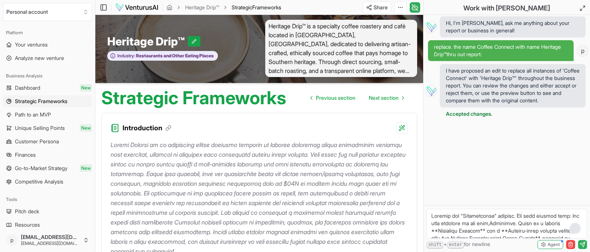
scroll to position [342, 0]
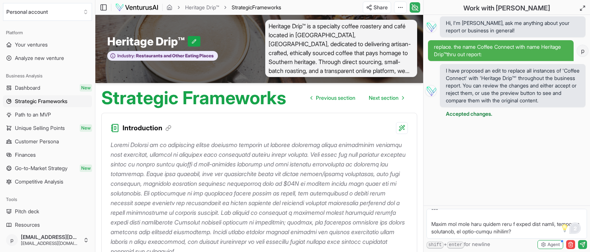
type textarea "Loremip dol "Sitametconse" adipisc. Eli sedd eiusmod temp: Inc utla etdolore ma…"
click at [508, 242] on icon "submit" at bounding box center [583, 243] width 3 height 3
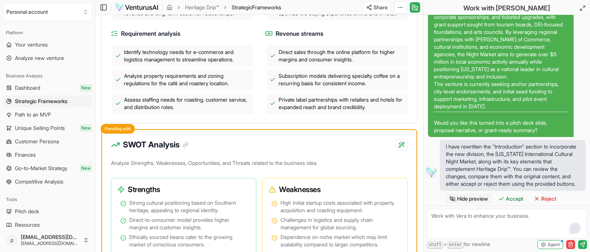
scroll to position [455, 0]
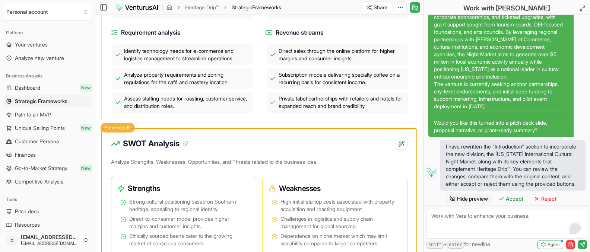
click at [121, 133] on div "Pending edit" at bounding box center [118, 128] width 34 height 10
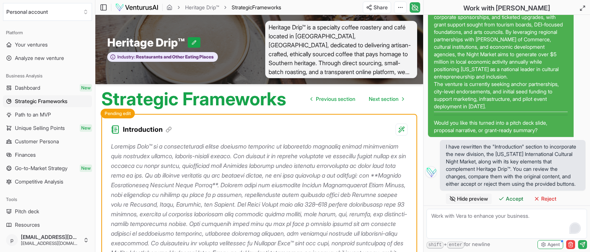
scroll to position [1, 0]
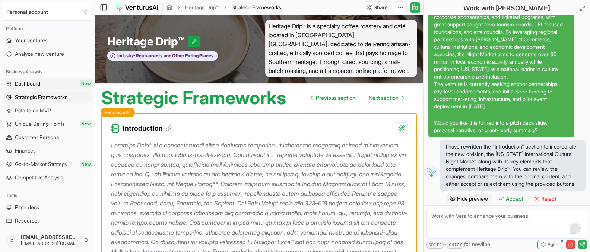
click at [32, 88] on link "Dashboard New" at bounding box center [47, 84] width 89 height 12
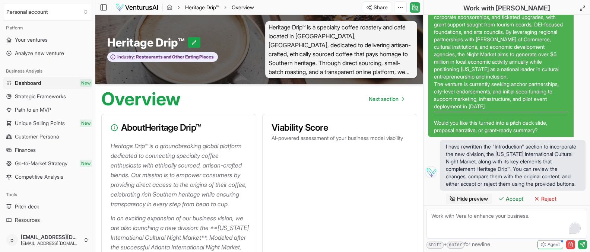
drag, startPoint x: 251, startPoint y: 7, endPoint x: 217, endPoint y: 7, distance: 34.3
click at [251, 7] on span "Overview" at bounding box center [243, 7] width 22 height 7
click at [210, 5] on link "Heritage Drip™" at bounding box center [202, 7] width 34 height 7
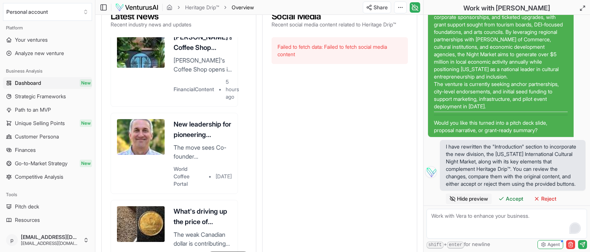
scroll to position [550, 0]
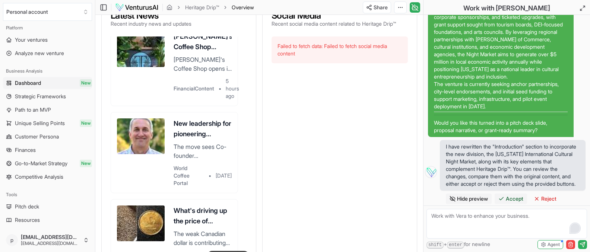
click at [508, 199] on span "Accept" at bounding box center [515, 198] width 18 height 7
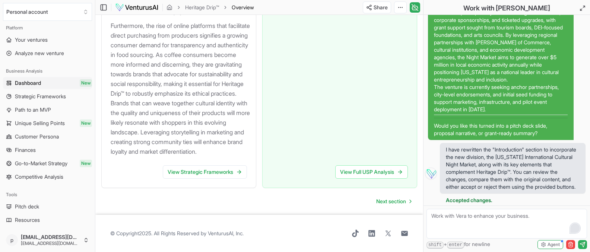
scroll to position [1184, 0]
click at [392, 202] on span "Next section" at bounding box center [391, 201] width 30 height 7
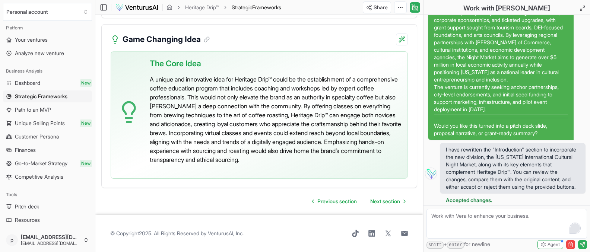
scroll to position [1915, 0]
click at [383, 200] on span "Next section" at bounding box center [385, 201] width 30 height 7
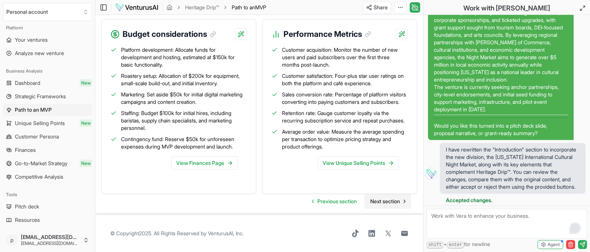
scroll to position [1019, 0]
click at [392, 203] on span "Next section" at bounding box center [385, 201] width 30 height 7
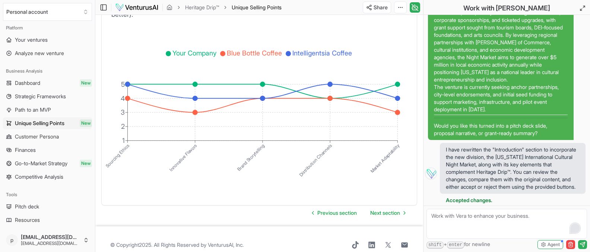
scroll to position [1613, 0]
click at [382, 210] on span "Next section" at bounding box center [385, 213] width 30 height 7
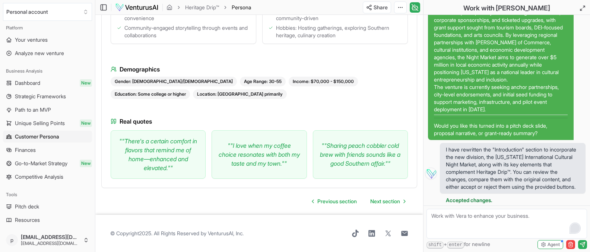
scroll to position [877, 0]
click at [385, 199] on span "Next section" at bounding box center [385, 201] width 30 height 7
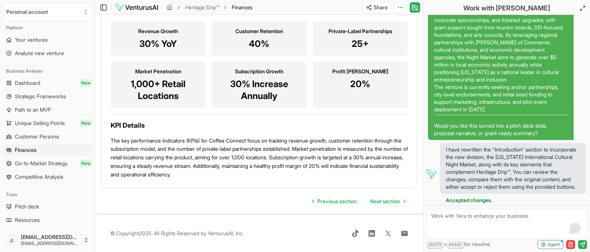
scroll to position [969, 0]
click at [384, 199] on span "Next section" at bounding box center [385, 201] width 30 height 7
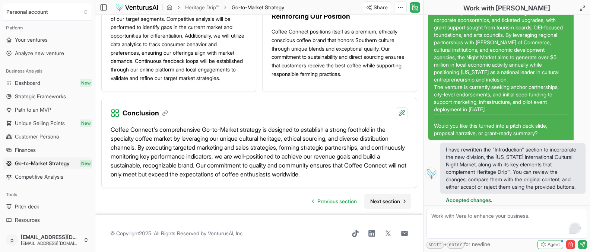
scroll to position [1160, 0]
click at [386, 200] on span "Next section" at bounding box center [385, 201] width 30 height 7
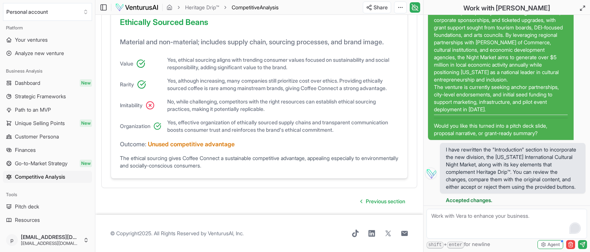
scroll to position [668, 0]
click at [28, 203] on span "Pitch deck" at bounding box center [27, 206] width 24 height 7
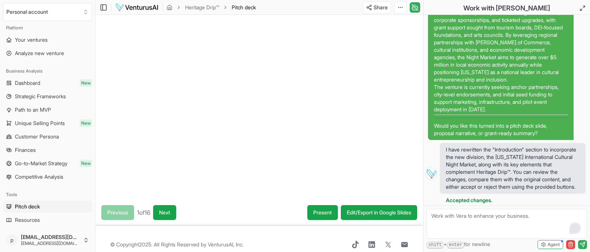
scroll to position [0, 0]
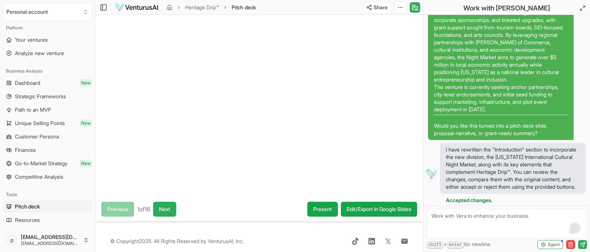
click at [160, 212] on button "Next" at bounding box center [164, 209] width 23 height 15
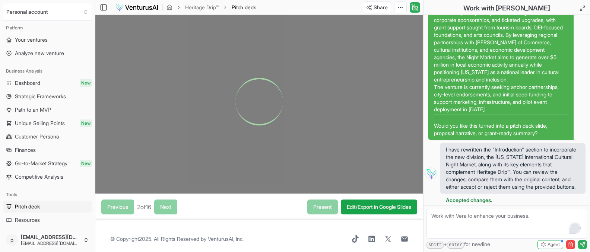
scroll to position [7, 0]
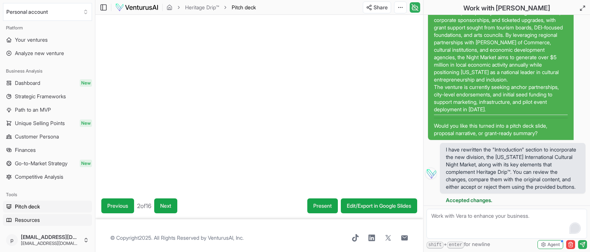
click at [23, 220] on span "Resources" at bounding box center [27, 219] width 25 height 7
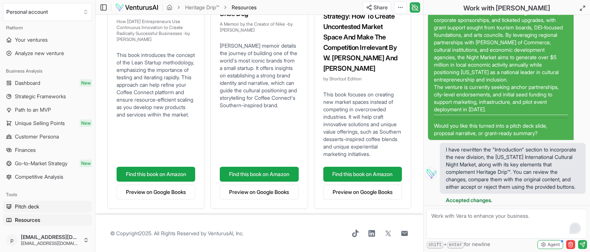
scroll to position [173, 0]
click at [30, 207] on span "Pitch deck" at bounding box center [27, 206] width 24 height 7
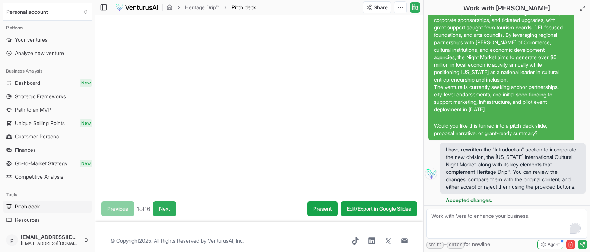
scroll to position [4, 0]
click at [176, 210] on button "Next" at bounding box center [164, 209] width 23 height 15
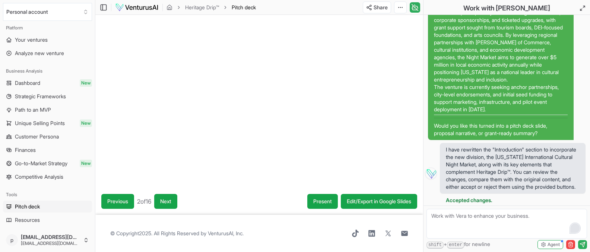
scroll to position [11, 0]
click at [173, 203] on button "Next" at bounding box center [165, 201] width 23 height 15
click at [172, 202] on button "Next" at bounding box center [166, 201] width 23 height 15
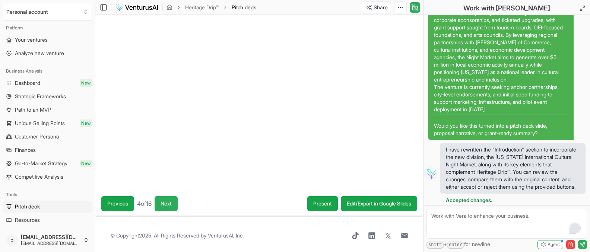
click at [172, 205] on button "Next" at bounding box center [166, 203] width 23 height 15
click at [176, 205] on button "Next" at bounding box center [165, 203] width 23 height 15
click at [177, 201] on button "Next" at bounding box center [164, 203] width 23 height 15
click at [177, 201] on button "Next" at bounding box center [165, 203] width 23 height 15
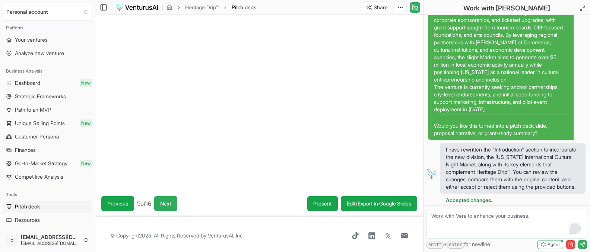
click at [173, 203] on button "Next" at bounding box center [165, 203] width 23 height 15
click at [175, 205] on button "Next" at bounding box center [168, 203] width 23 height 15
click at [175, 205] on button "Next" at bounding box center [166, 203] width 23 height 15
click at [175, 205] on button "Next" at bounding box center [167, 203] width 23 height 15
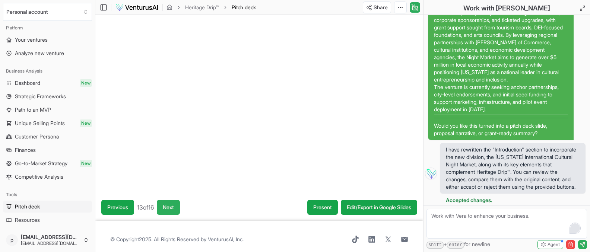
click at [176, 205] on button "Next" at bounding box center [168, 207] width 23 height 15
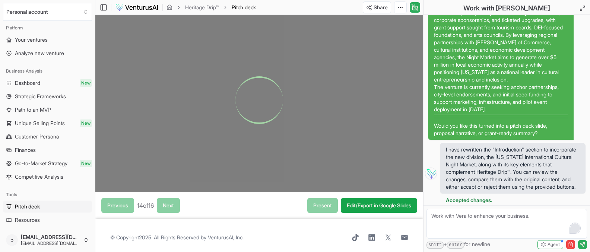
scroll to position [11, 0]
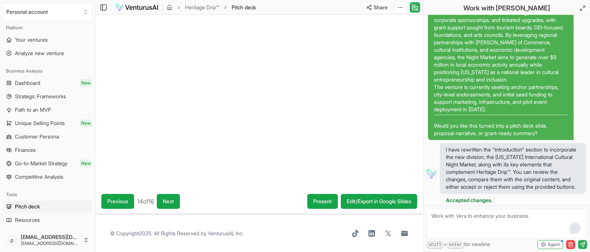
click at [176, 205] on button "Next" at bounding box center [168, 201] width 23 height 15
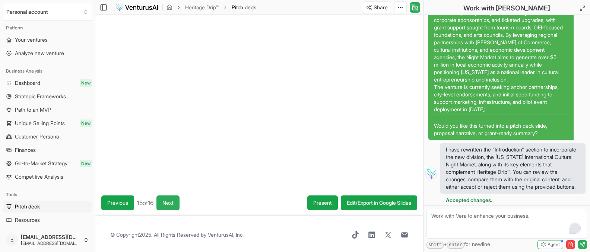
click at [176, 205] on button "Next" at bounding box center [167, 203] width 23 height 15
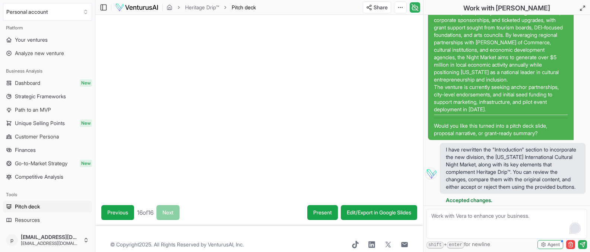
scroll to position [0, 0]
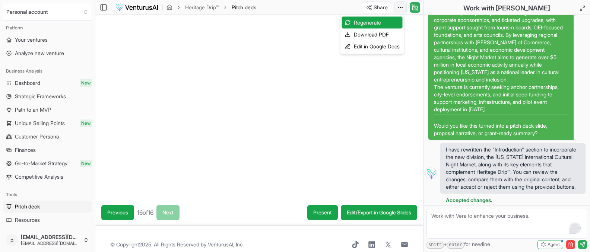
click at [400, 7] on html "We value your privacy We use cookies to enhance your browsing experience, serve…" at bounding box center [295, 126] width 590 height 252
click at [375, 32] on div "Download PDF" at bounding box center [372, 35] width 61 height 12
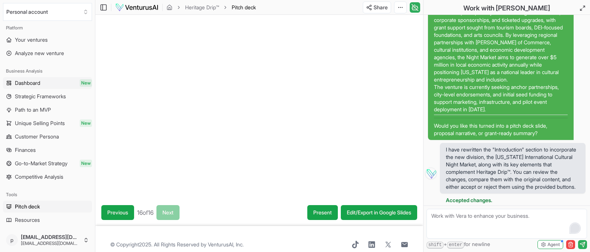
click at [30, 83] on span "Dashboard" at bounding box center [27, 82] width 25 height 7
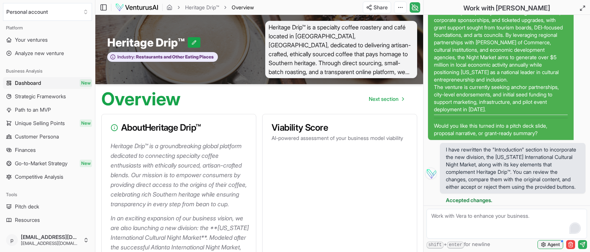
click at [508, 242] on span "Agent" at bounding box center [554, 245] width 12 height 6
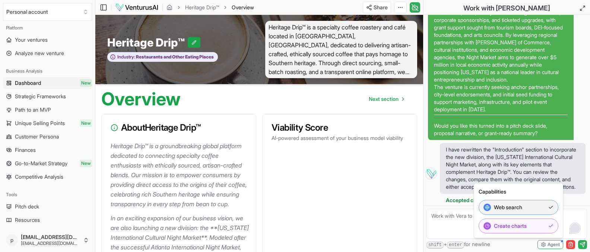
click at [508, 208] on span "Web search" at bounding box center [508, 207] width 28 height 7
click at [508, 205] on button "Web search" at bounding box center [519, 207] width 80 height 15
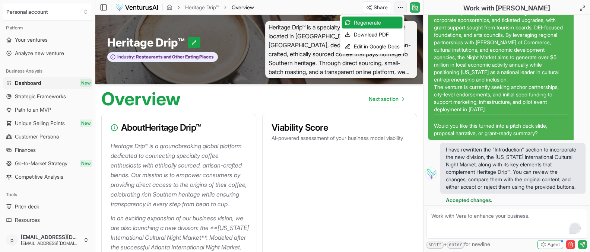
click at [401, 9] on html "We value your privacy We use cookies to enhance your browsing experience, serve…" at bounding box center [295, 126] width 590 height 252
click at [369, 34] on div "Download PDF" at bounding box center [372, 35] width 61 height 12
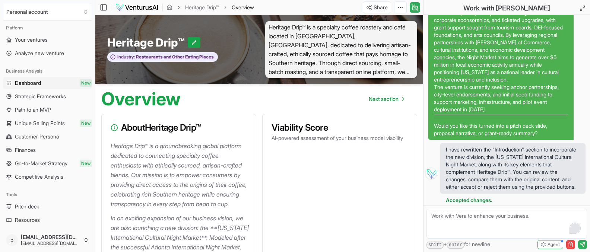
scroll to position [9, 0]
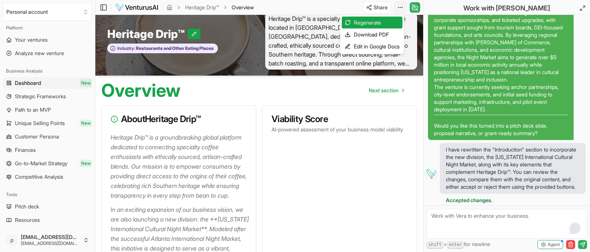
click at [399, 10] on html "We value your privacy We use cookies to enhance your browsing experience, serve…" at bounding box center [295, 117] width 590 height 252
click at [387, 33] on div "Download PDF" at bounding box center [372, 35] width 61 height 12
click at [401, 9] on html "We value your privacy We use cookies to enhance your browsing experience, serve…" at bounding box center [295, 117] width 590 height 252
click at [508, 8] on html "We value your privacy We use cookies to enhance your browsing experience, serve…" at bounding box center [295, 117] width 590 height 252
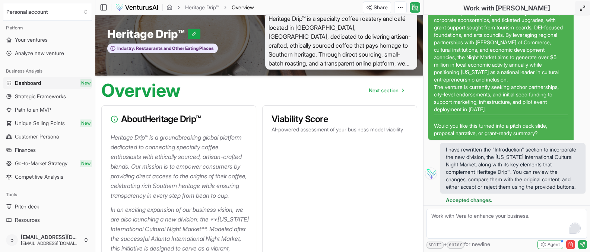
click at [508, 7] on icon at bounding box center [583, 8] width 6 height 6
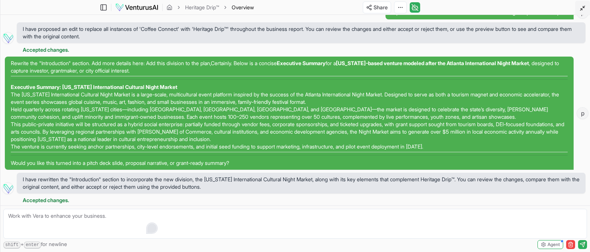
scroll to position [27, 0]
click at [508, 10] on icon at bounding box center [583, 8] width 6 height 6
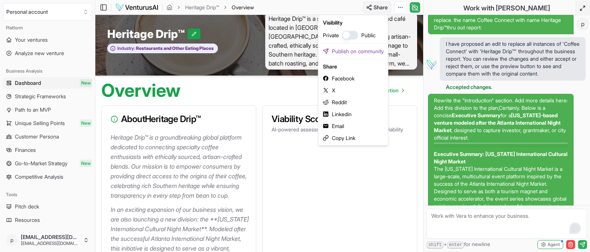
click at [383, 10] on html "We value your privacy We use cookies to enhance your browsing experience, serve…" at bounding box center [295, 117] width 590 height 252
click at [351, 37] on button "button" at bounding box center [350, 35] width 16 height 9
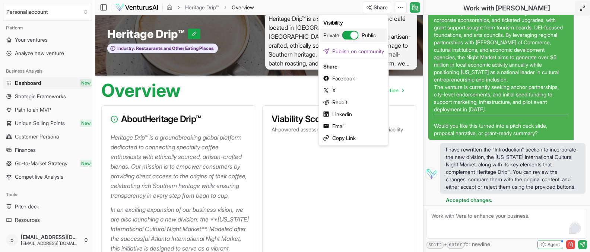
click at [349, 35] on button "button" at bounding box center [350, 35] width 16 height 9
click at [359, 35] on button "button" at bounding box center [350, 35] width 16 height 9
click at [348, 36] on button "button" at bounding box center [350, 35] width 16 height 9
click at [403, 7] on html "We value your privacy We use cookies to enhance your browsing experience, serve…" at bounding box center [295, 117] width 590 height 252
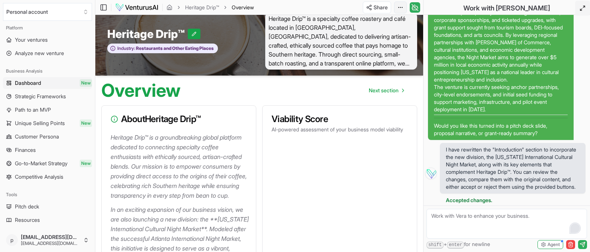
click at [401, 8] on html "We value your privacy We use cookies to enhance your browsing experience, serve…" at bounding box center [295, 117] width 590 height 252
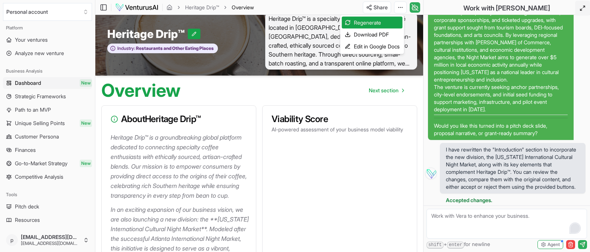
click at [508, 8] on html "We value your privacy We use cookies to enhance your browsing experience, serve…" at bounding box center [295, 117] width 590 height 252
click at [508, 7] on html "We value your privacy We use cookies to enhance your browsing experience, serve…" at bounding box center [295, 117] width 590 height 252
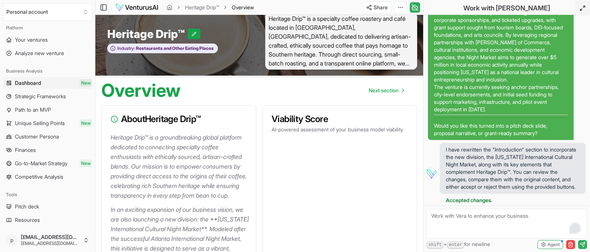
click at [508, 6] on icon at bounding box center [583, 8] width 6 height 6
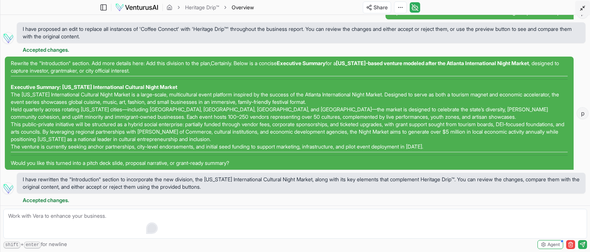
scroll to position [27, 0]
click at [508, 6] on icon at bounding box center [583, 8] width 6 height 6
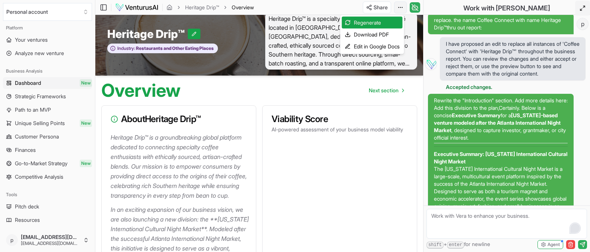
click at [402, 9] on html "We value your privacy We use cookies to enhance your browsing experience, serve…" at bounding box center [295, 117] width 590 height 252
click at [386, 32] on div "Download PDF" at bounding box center [372, 35] width 61 height 12
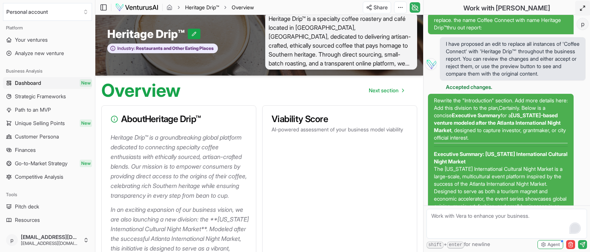
click at [195, 5] on link "Heritage Drip™" at bounding box center [202, 7] width 34 height 7
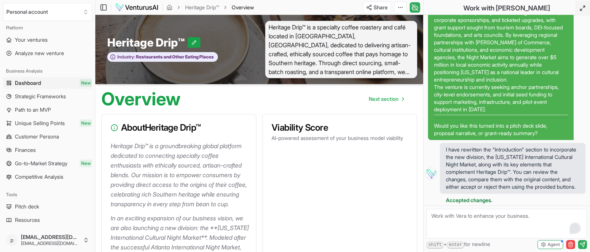
scroll to position [0, 0]
click at [412, 5] on icon at bounding box center [415, 7] width 6 height 6
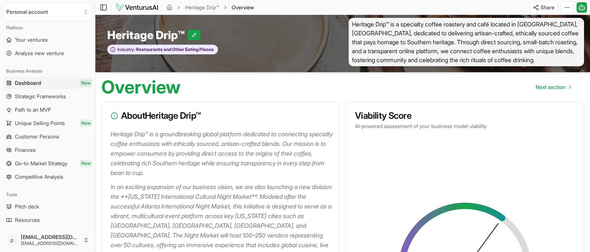
scroll to position [3, 0]
click at [508, 7] on html "We value your privacy We use cookies to enhance your browsing experience, serve…" at bounding box center [295, 123] width 590 height 252
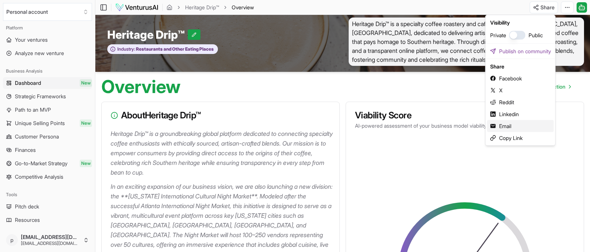
click at [508, 126] on div "Email" at bounding box center [520, 126] width 67 height 12
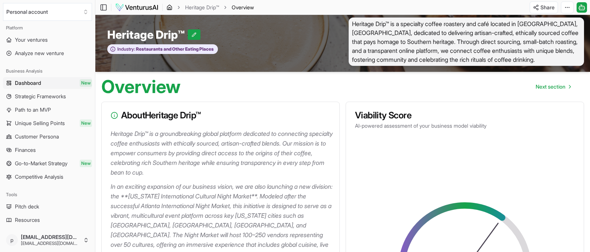
click at [170, 6] on icon "breadcrumb" at bounding box center [170, 7] width 6 height 6
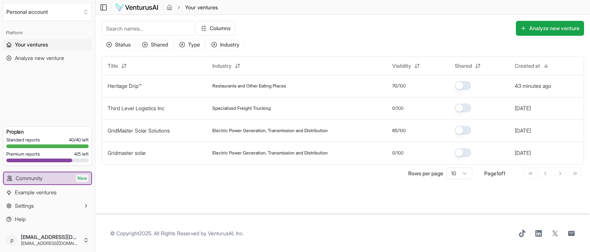
scroll to position [0, 0]
click at [29, 205] on span "Settings" at bounding box center [24, 205] width 19 height 7
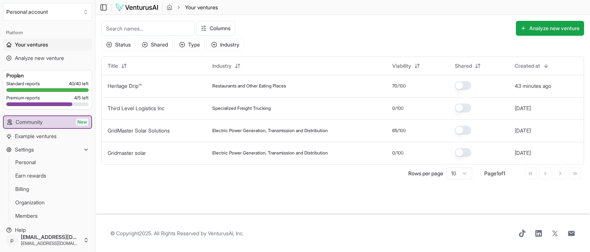
scroll to position [0, 0]
click at [217, 43] on icon "button" at bounding box center [214, 45] width 6 height 6
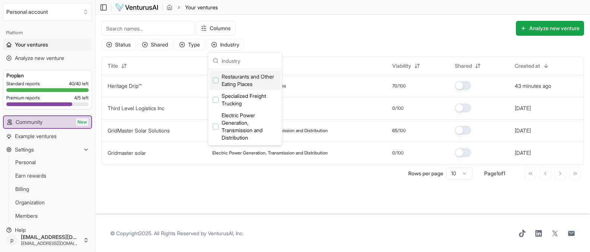
click at [270, 25] on div "Columns Analyze new venture" at bounding box center [390, 28] width 388 height 15
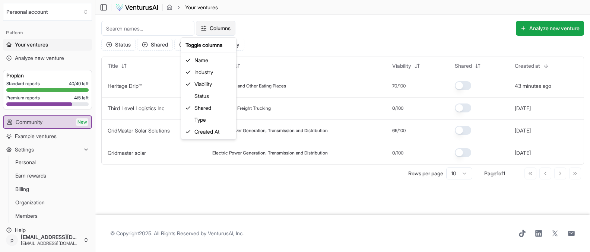
click at [202, 25] on html "We value your privacy We use cookies to enhance your browsing experience, serve…" at bounding box center [295, 126] width 590 height 252
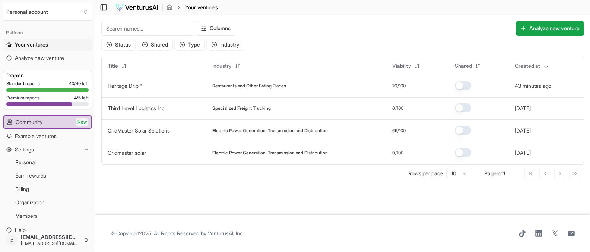
click at [292, 26] on html "We value your privacy We use cookies to enhance your browsing experience, serve…" at bounding box center [295, 126] width 590 height 252
